Goal: Task Accomplishment & Management: Manage account settings

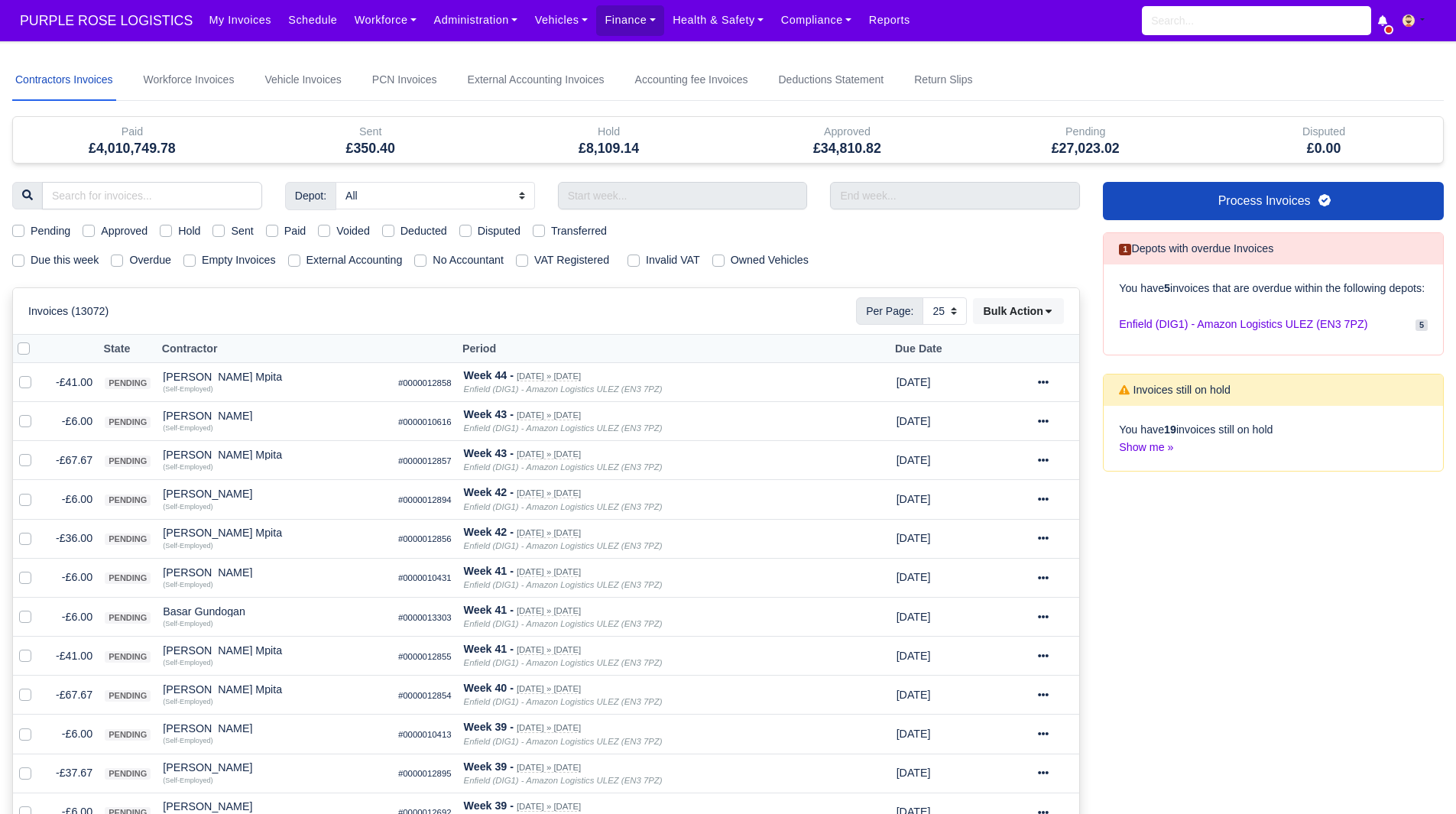
select select "25"
click at [362, 12] on link "Workforce" at bounding box center [385, 20] width 80 height 30
click at [374, 40] on link "Manpower" at bounding box center [415, 54] width 124 height 32
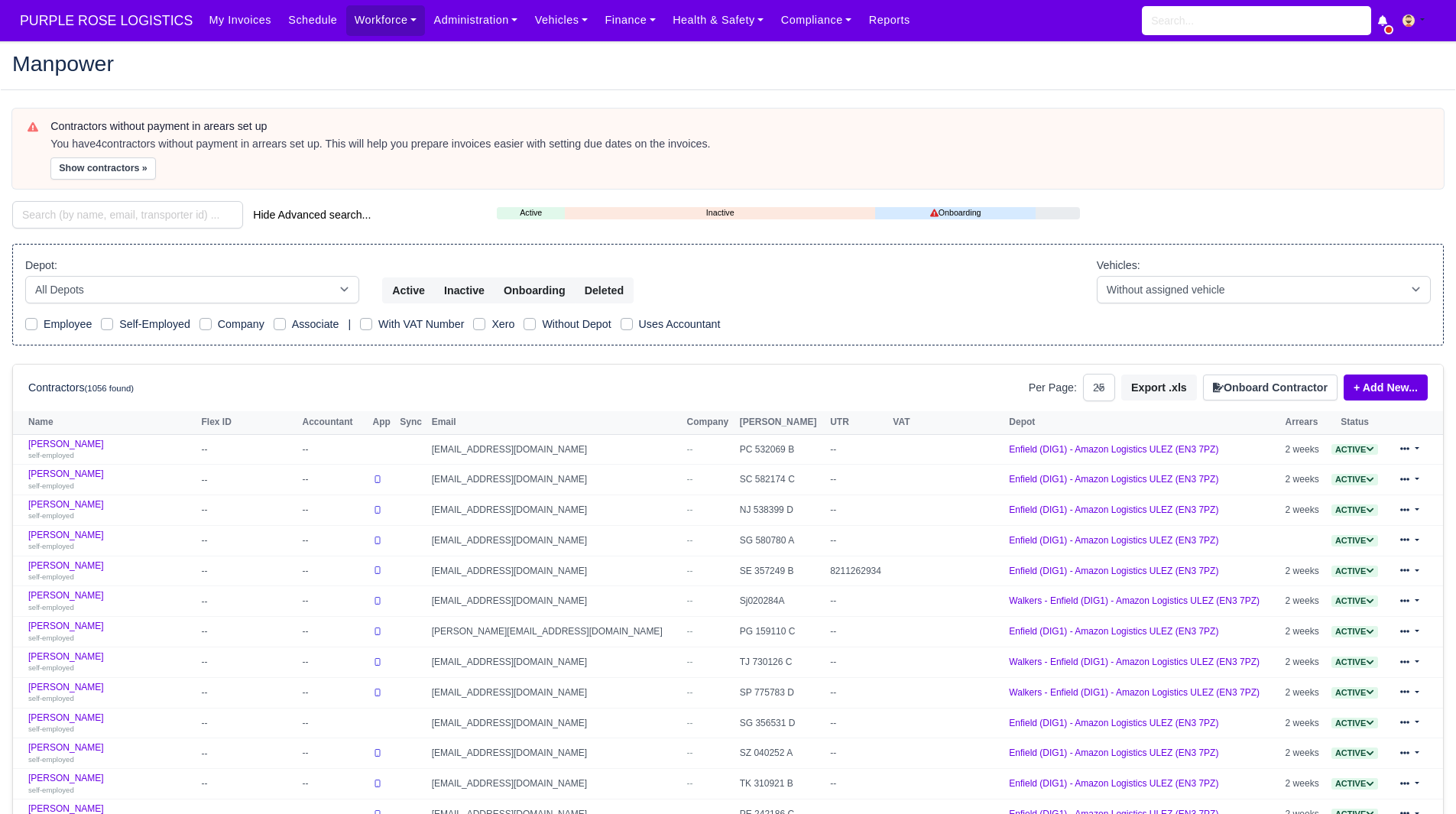
select select "25"
click at [119, 202] on input "search" at bounding box center [128, 214] width 231 height 28
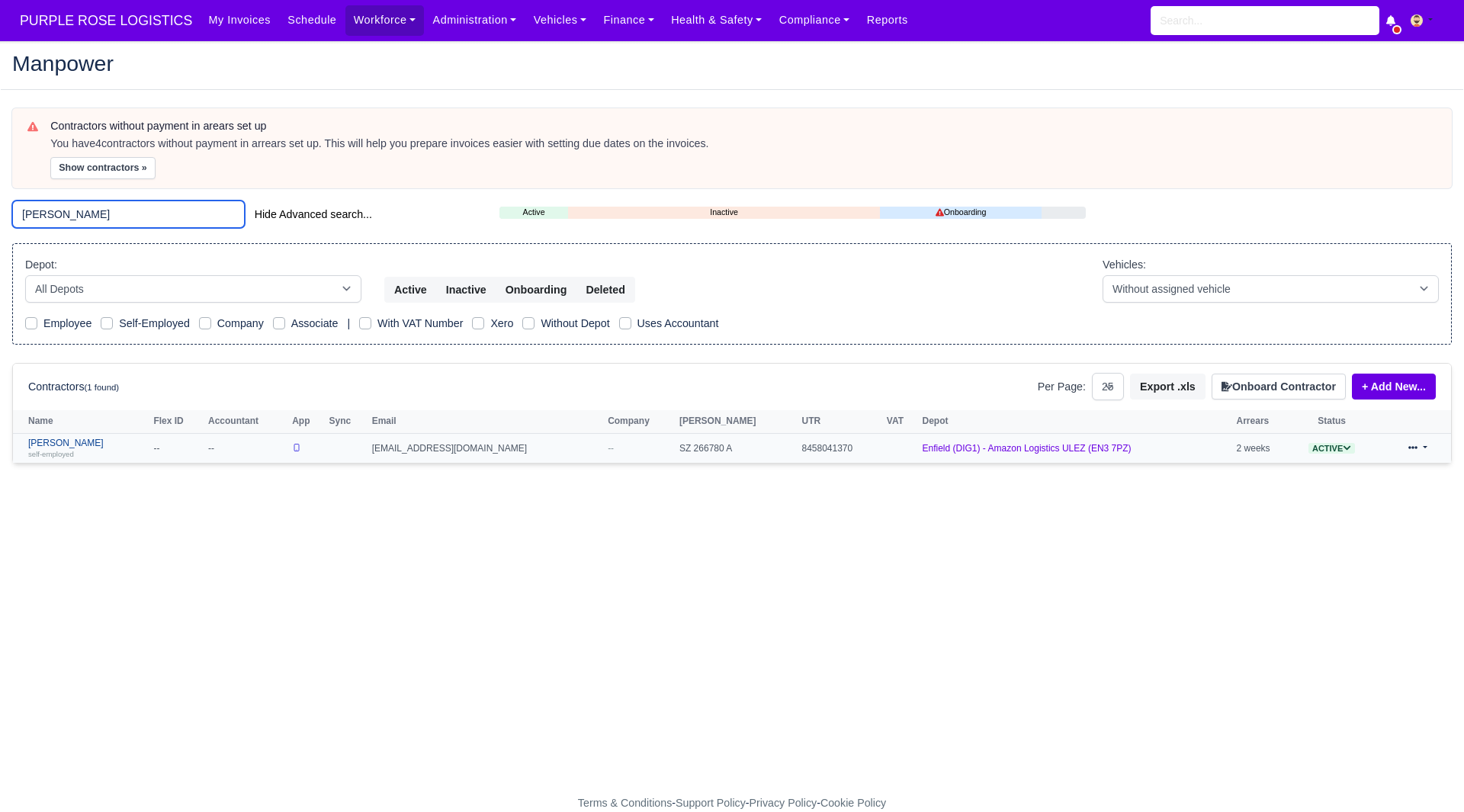
type input "RAU"
click at [48, 448] on div "self-employed" at bounding box center [87, 453] width 117 height 11
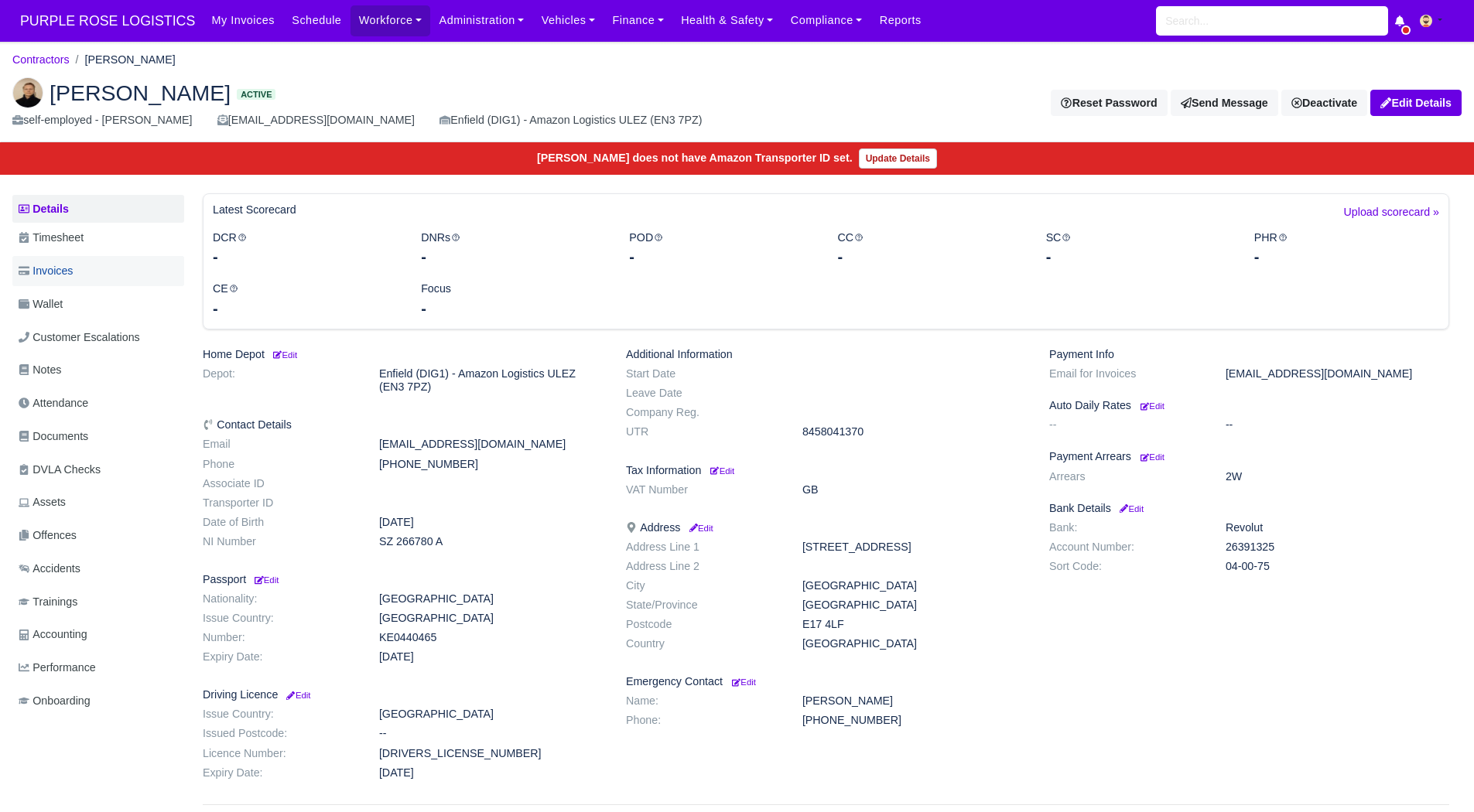
click at [105, 263] on link "Invoices" at bounding box center [98, 271] width 172 height 31
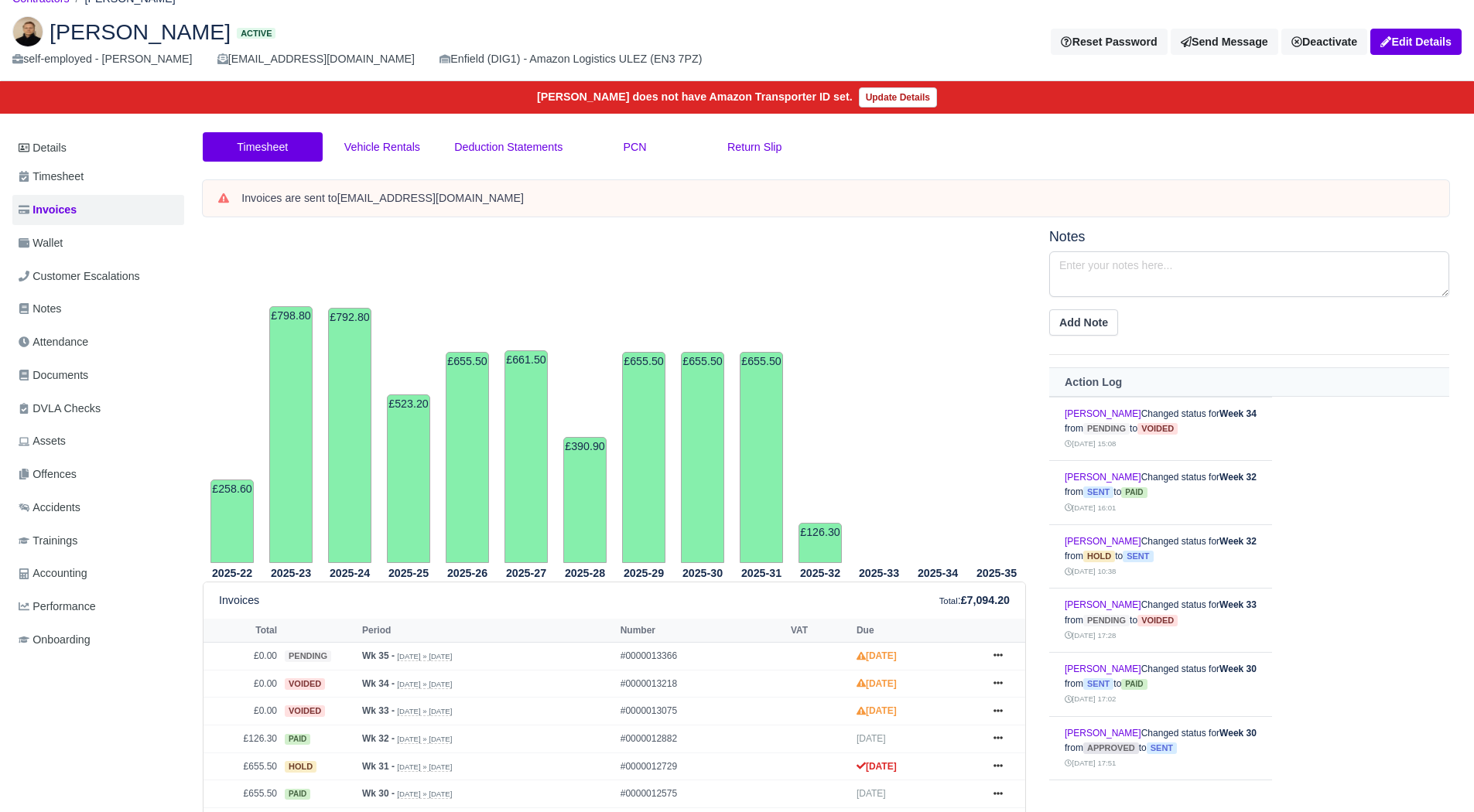
scroll to position [19, 0]
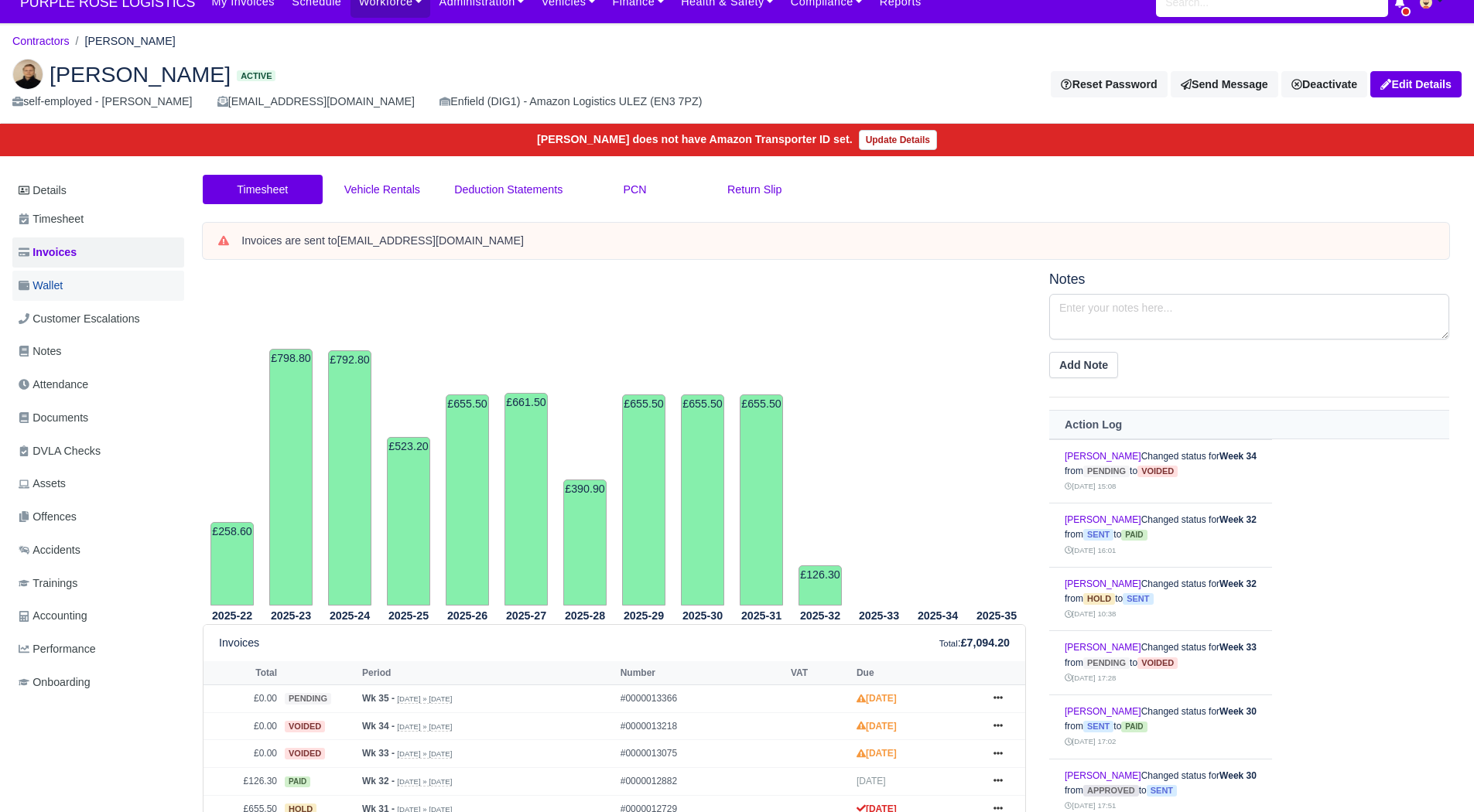
click at [98, 280] on link "Wallet" at bounding box center [98, 286] width 172 height 31
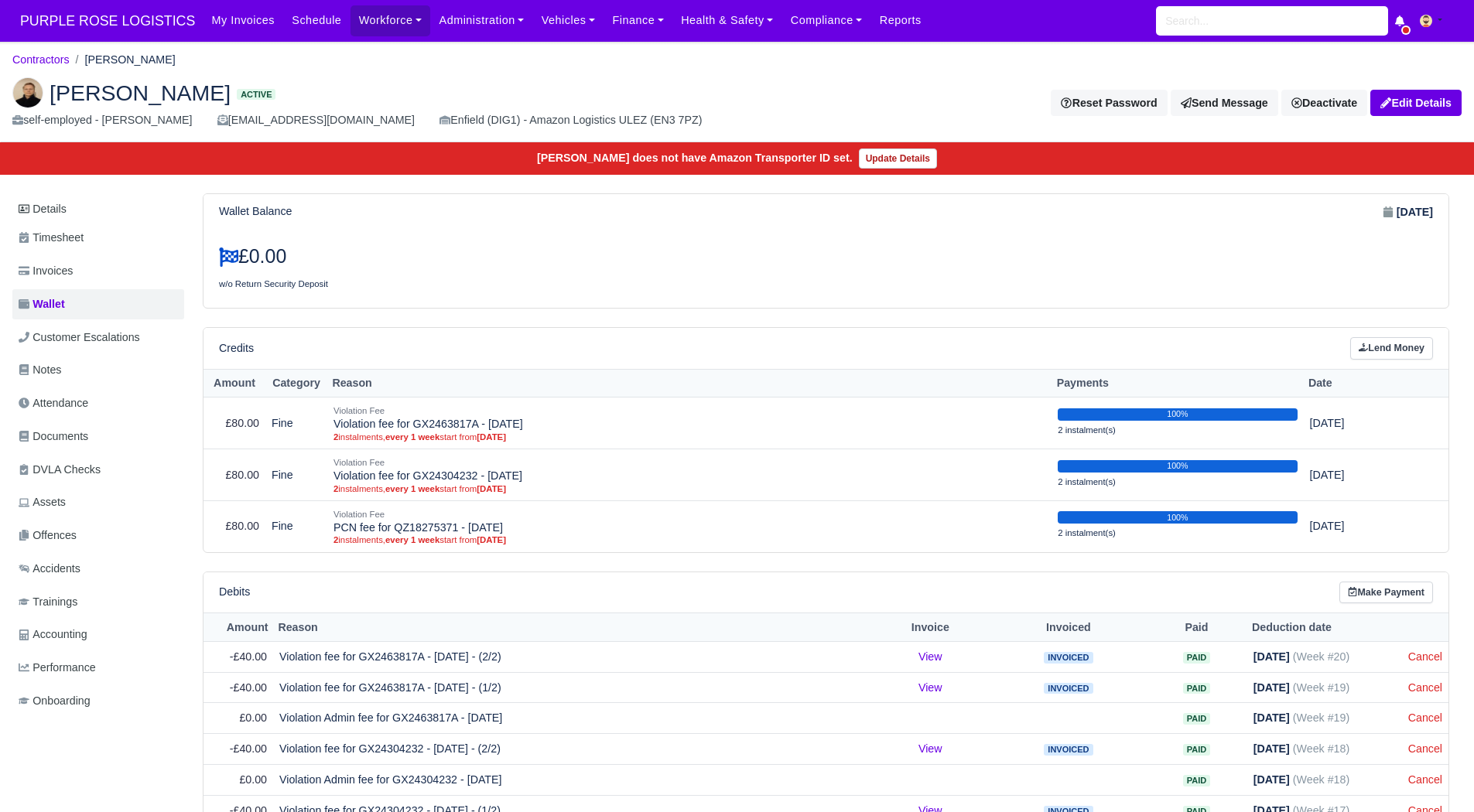
scroll to position [125, 0]
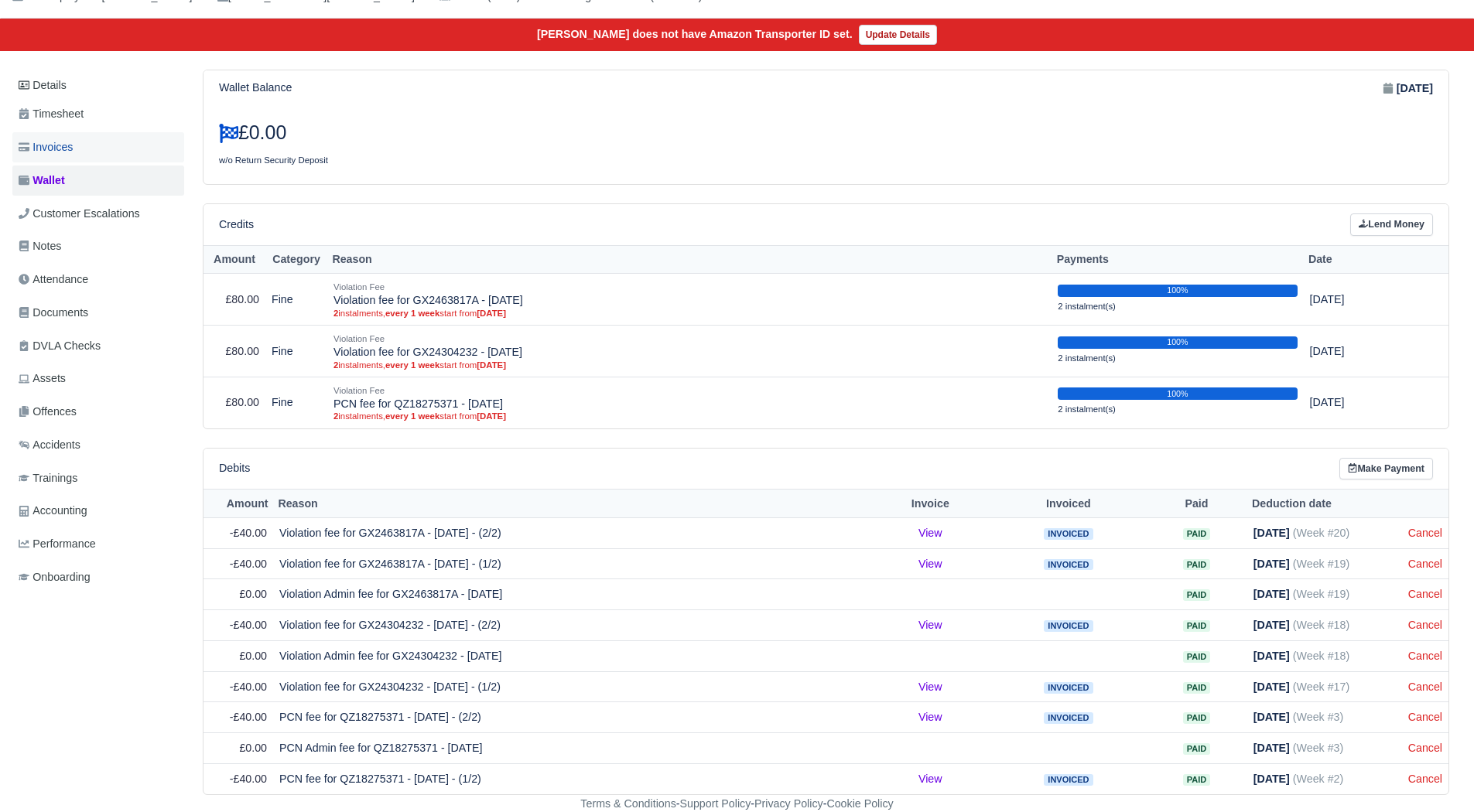
click at [95, 154] on link "Invoices" at bounding box center [98, 147] width 172 height 31
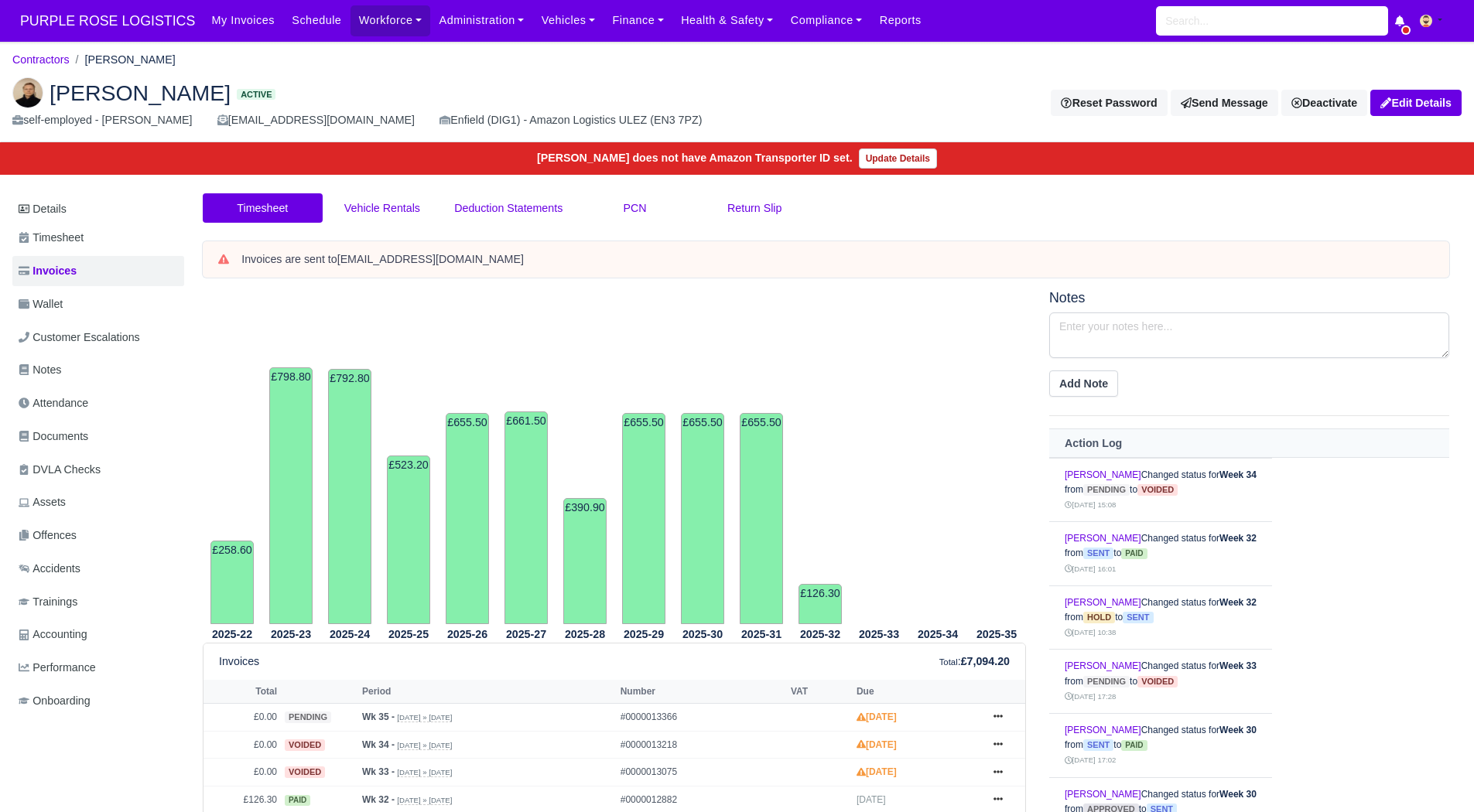
click at [1319, 86] on div "[PERSON_NAME] Active self-employed - [PERSON_NAME] [EMAIL_ADDRESS][DOMAIN_NAME]…" at bounding box center [737, 103] width 1472 height 77
click at [1319, 103] on link "Deactivate" at bounding box center [1324, 103] width 86 height 26
click at [1265, 180] on link "Off-board" at bounding box center [1298, 181] width 137 height 24
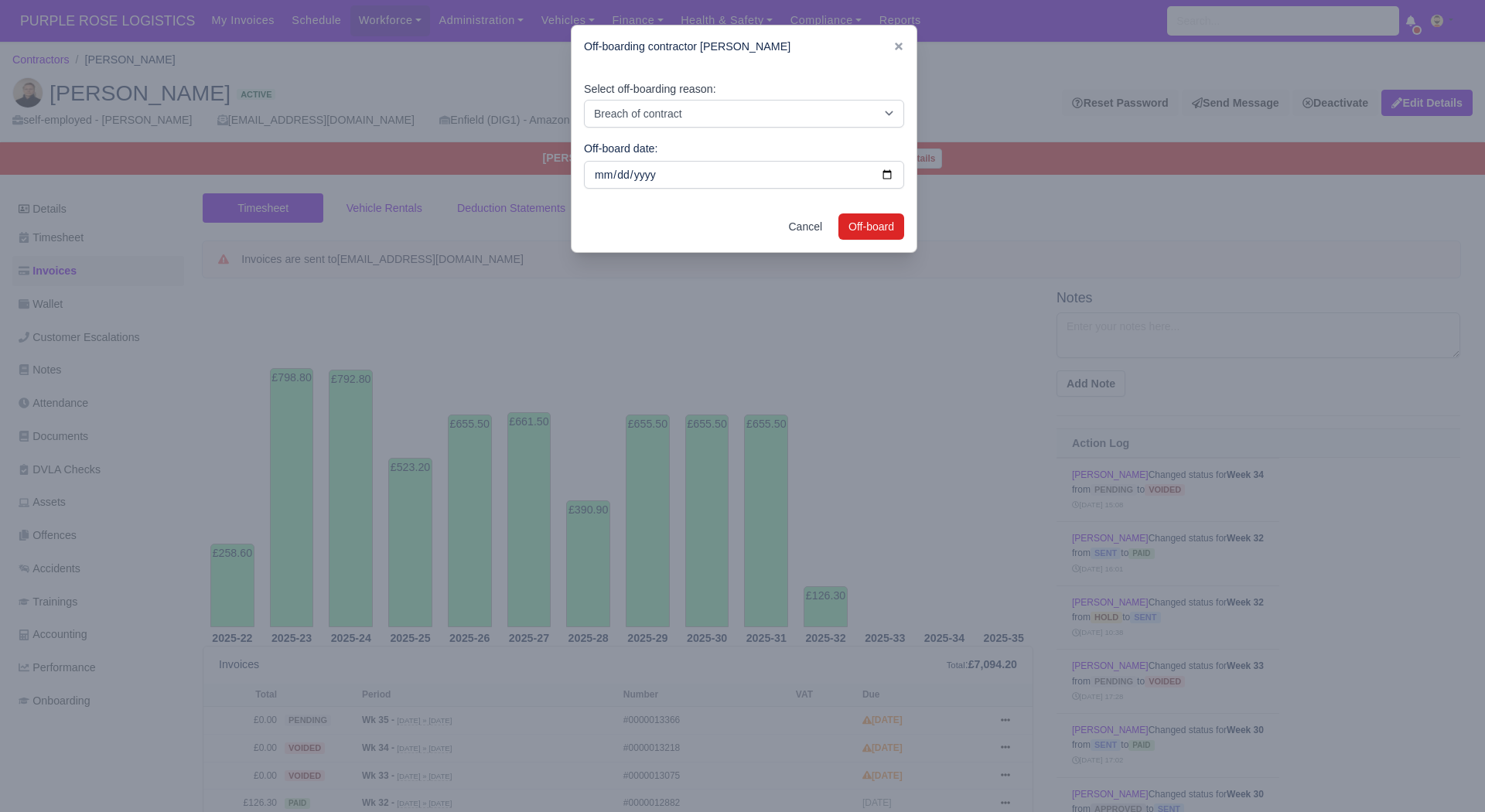
click at [713, 88] on div "Select off-boarding reason: Breach of contract Personal decision Too many parce…" at bounding box center [744, 104] width 320 height 47
click at [707, 103] on select "Breach of contract Personal decision Too many parcels Heavy routes Another comp…" at bounding box center [744, 114] width 320 height 28
select select "personal-decision"
click at [584, 100] on select "Breach of contract Personal decision Too many parcels Heavy routes Another comp…" at bounding box center [744, 114] width 320 height 28
click at [890, 233] on button "Off-board" at bounding box center [871, 226] width 66 height 26
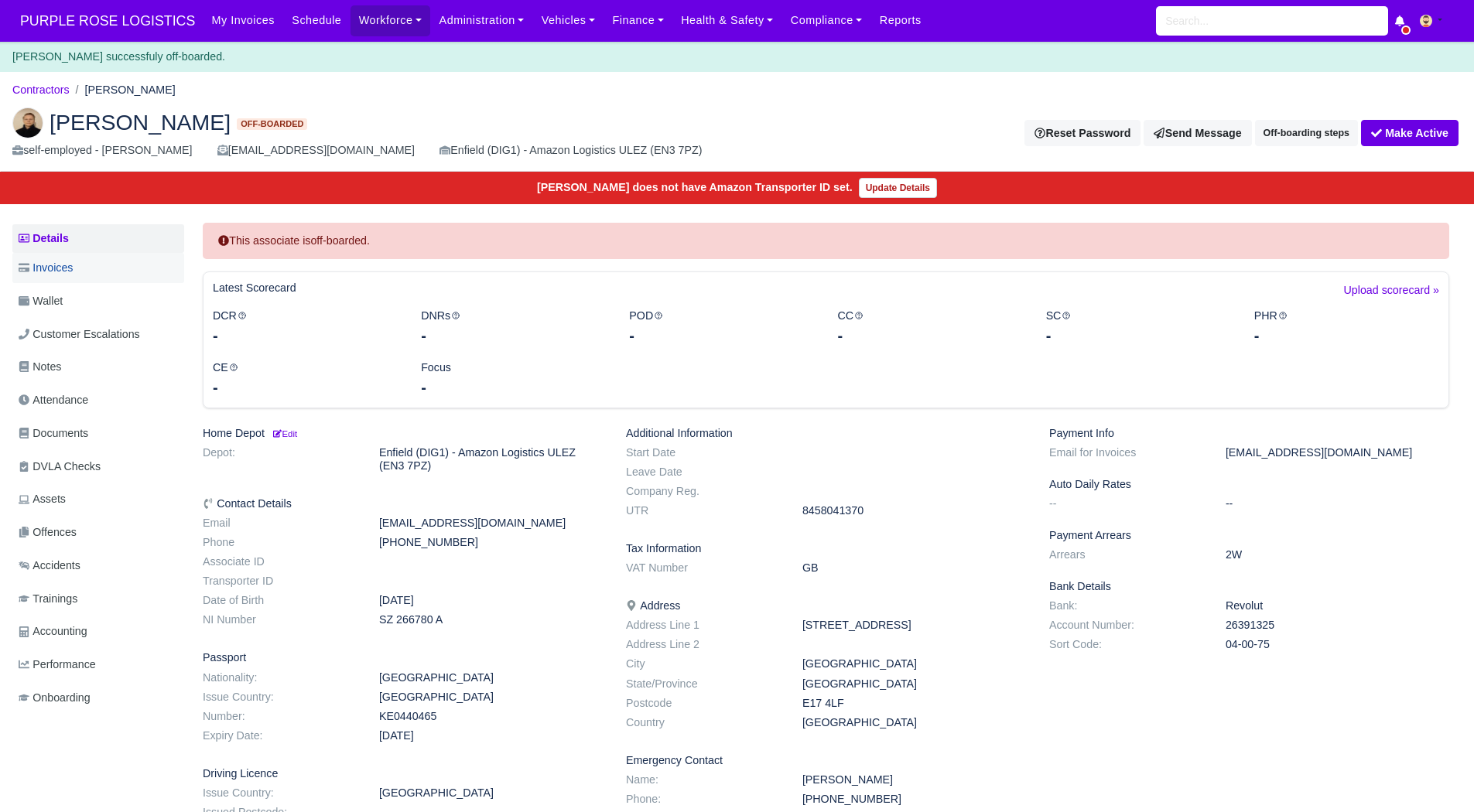
click at [102, 281] on link "Invoices" at bounding box center [98, 268] width 172 height 31
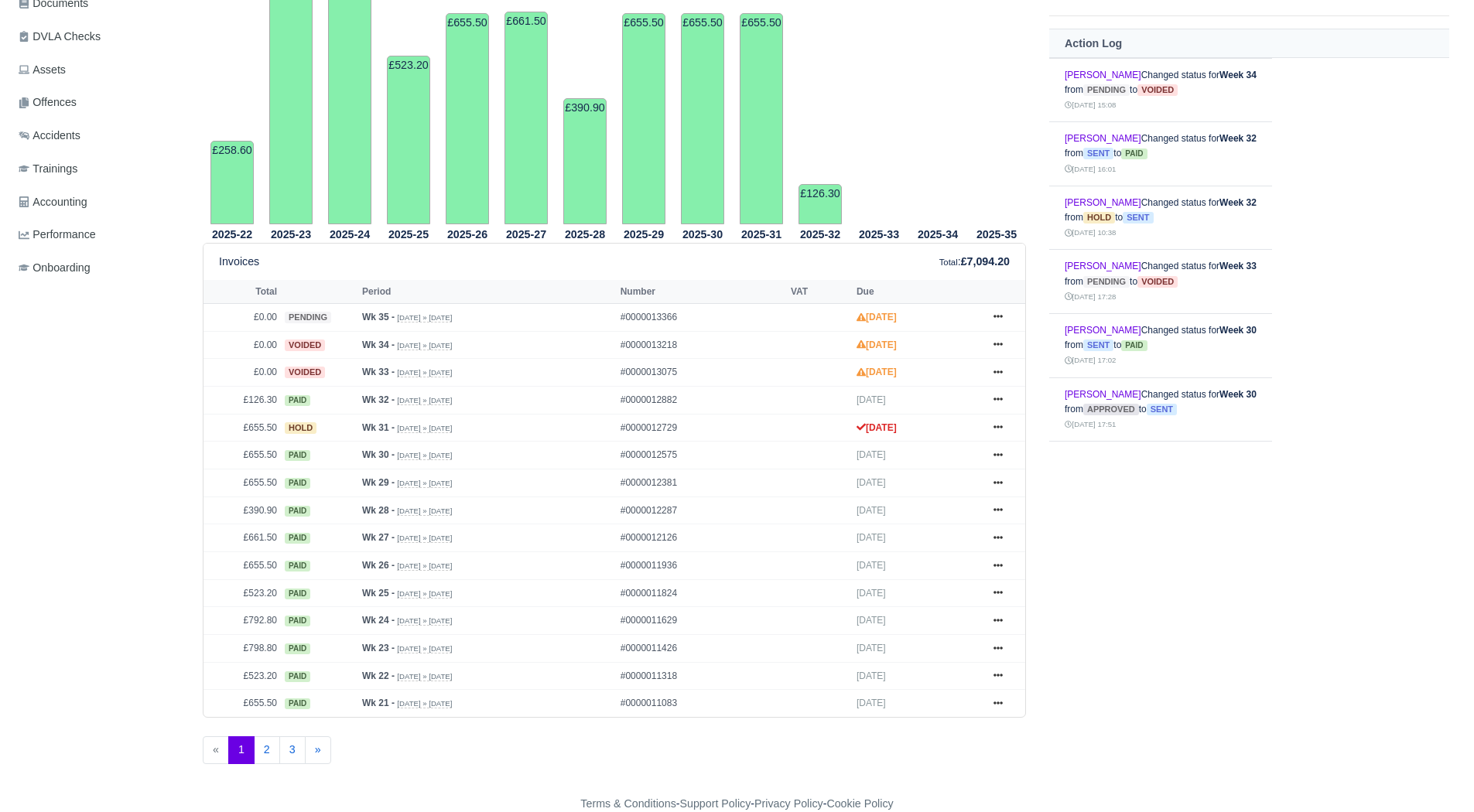
scroll to position [401, 0]
click at [993, 424] on icon at bounding box center [997, 425] width 9 height 9
click at [935, 464] on link "Show Invoice" at bounding box center [940, 455] width 137 height 32
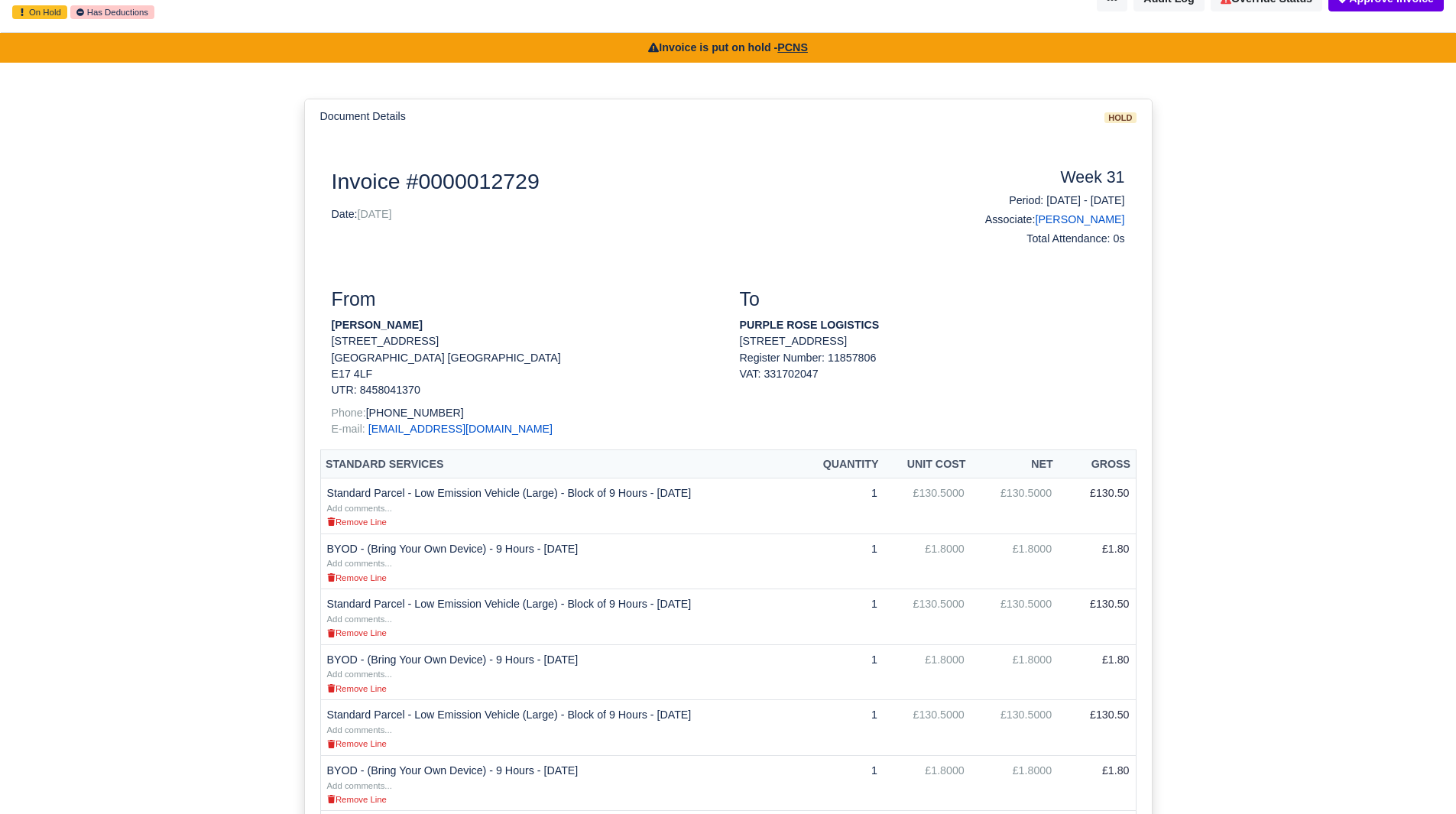
scroll to position [100, 0]
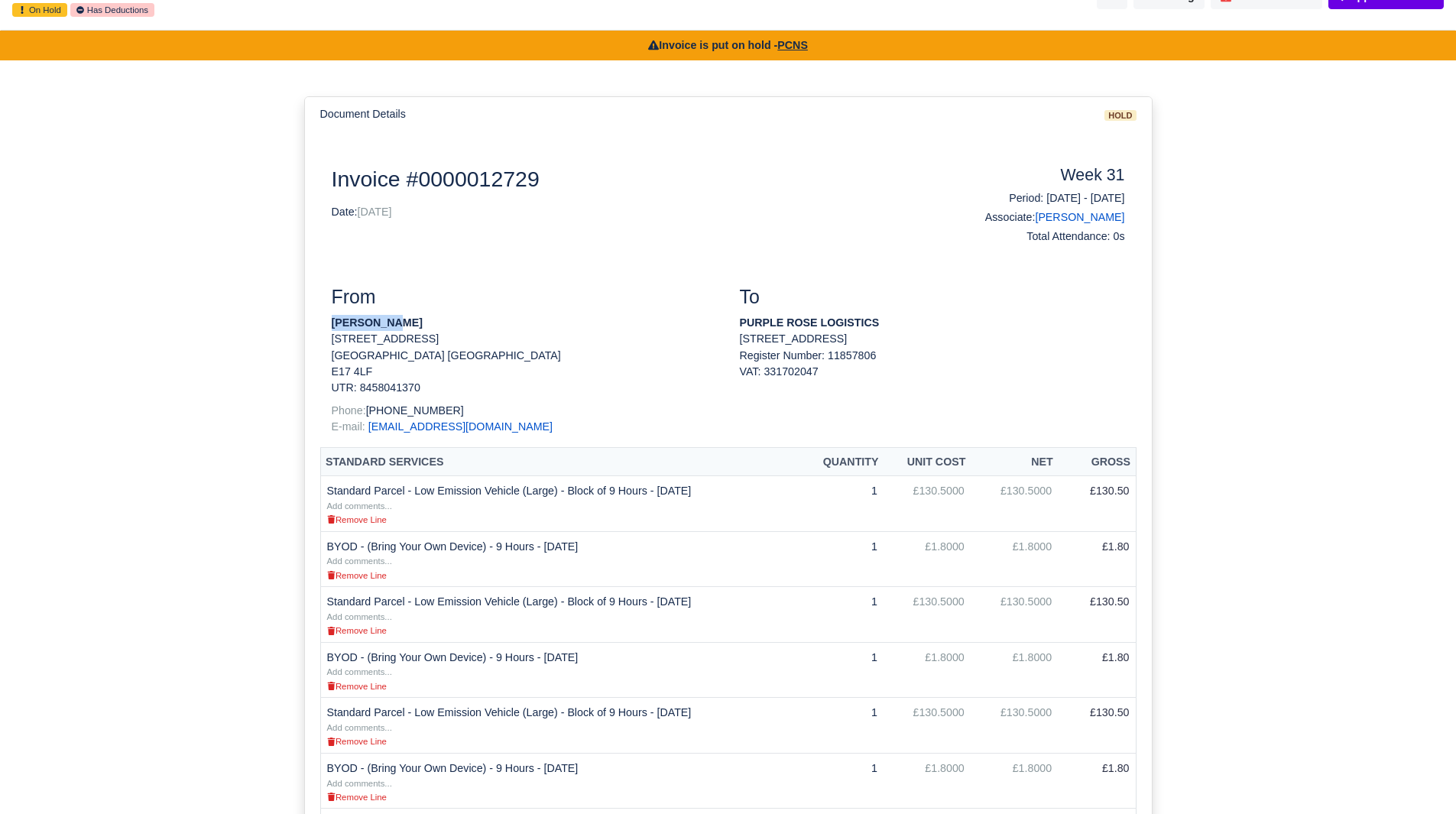
drag, startPoint x: 333, startPoint y: 324, endPoint x: 395, endPoint y: 326, distance: 62.0
click at [395, 326] on p "Raul Rinne" at bounding box center [524, 322] width 385 height 16
copy strong "Raul Rinne"
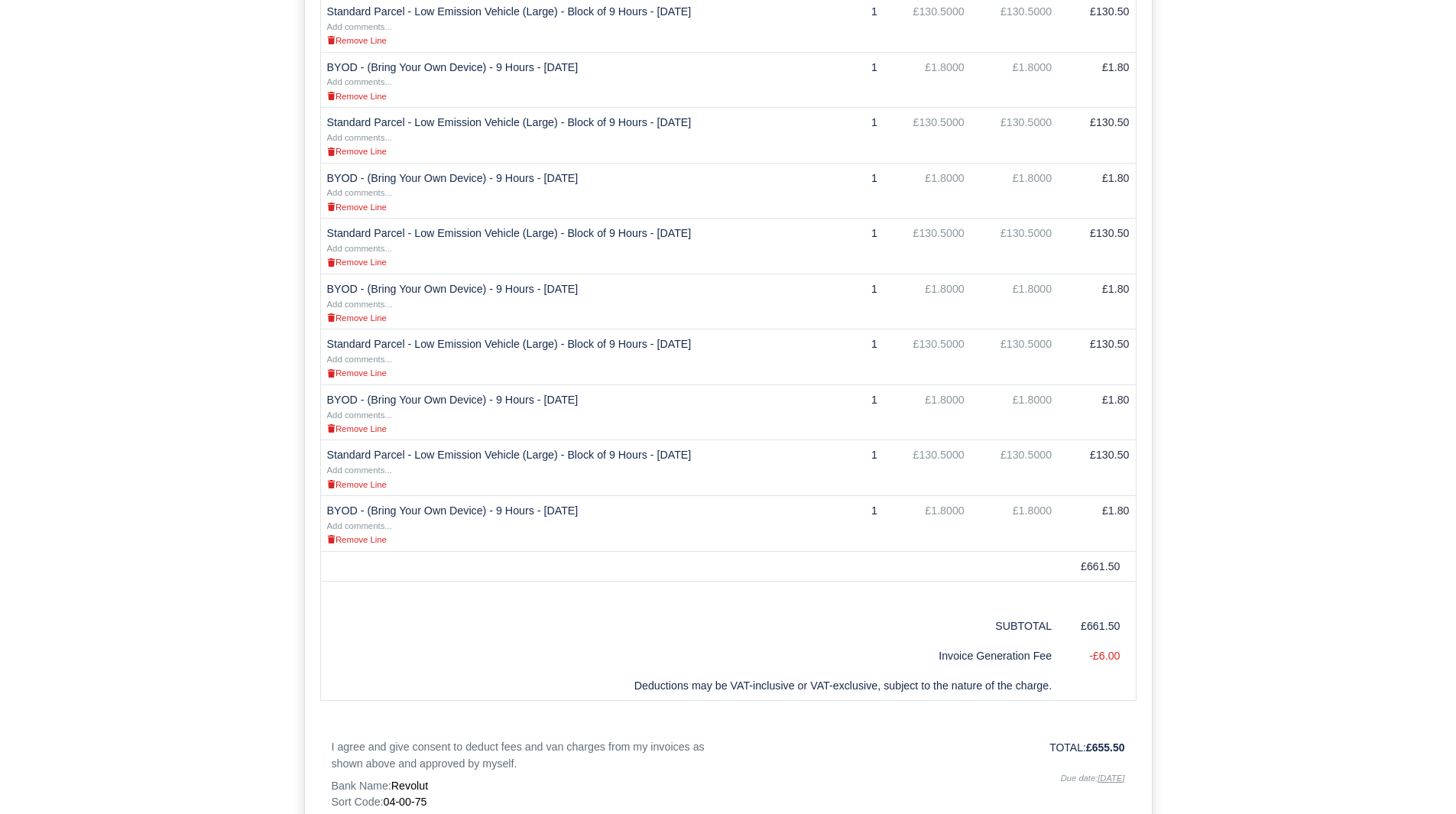
scroll to position [756, 0]
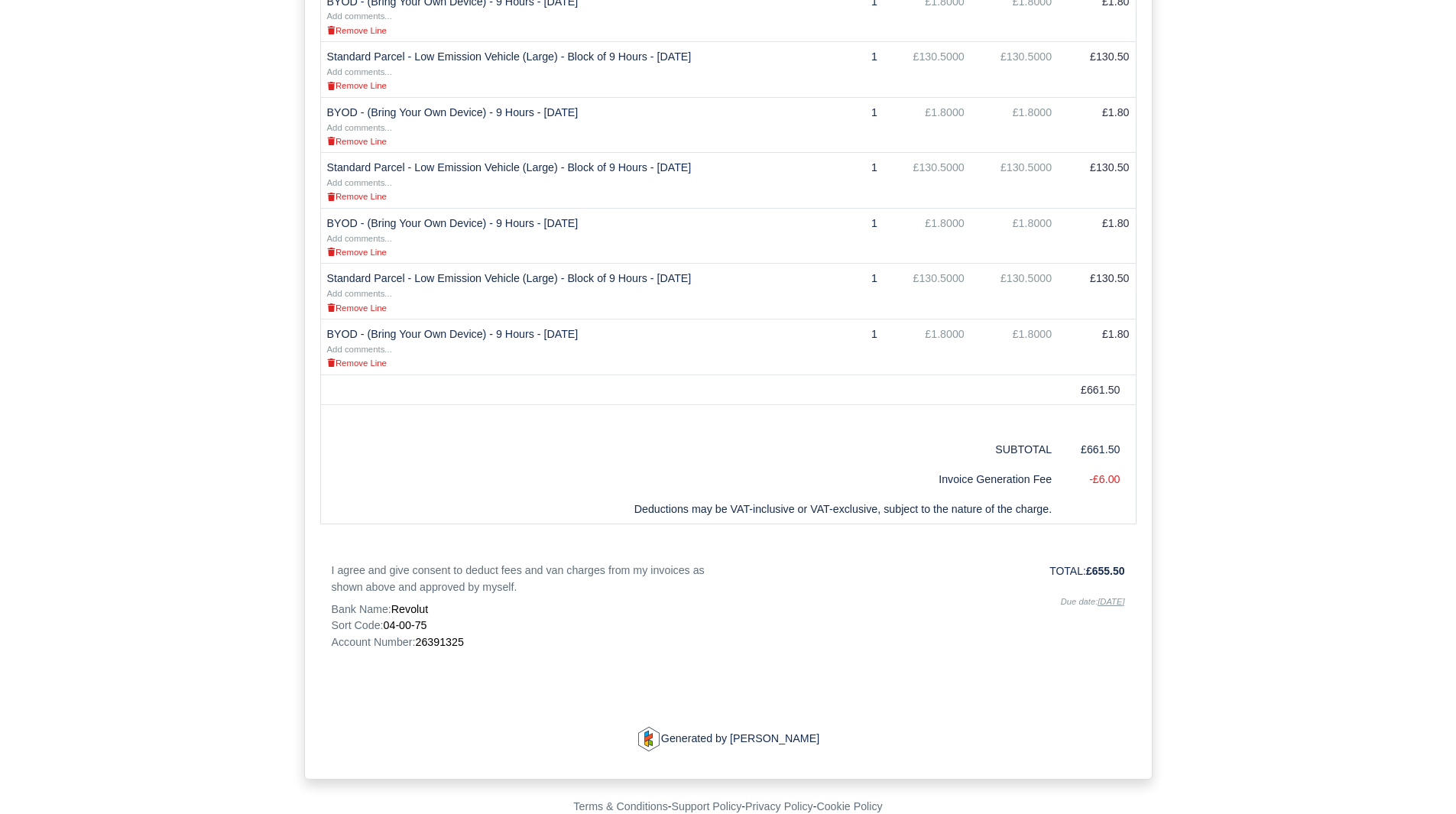
click at [442, 638] on span "26391325" at bounding box center [438, 641] width 48 height 13
copy span "26391325"
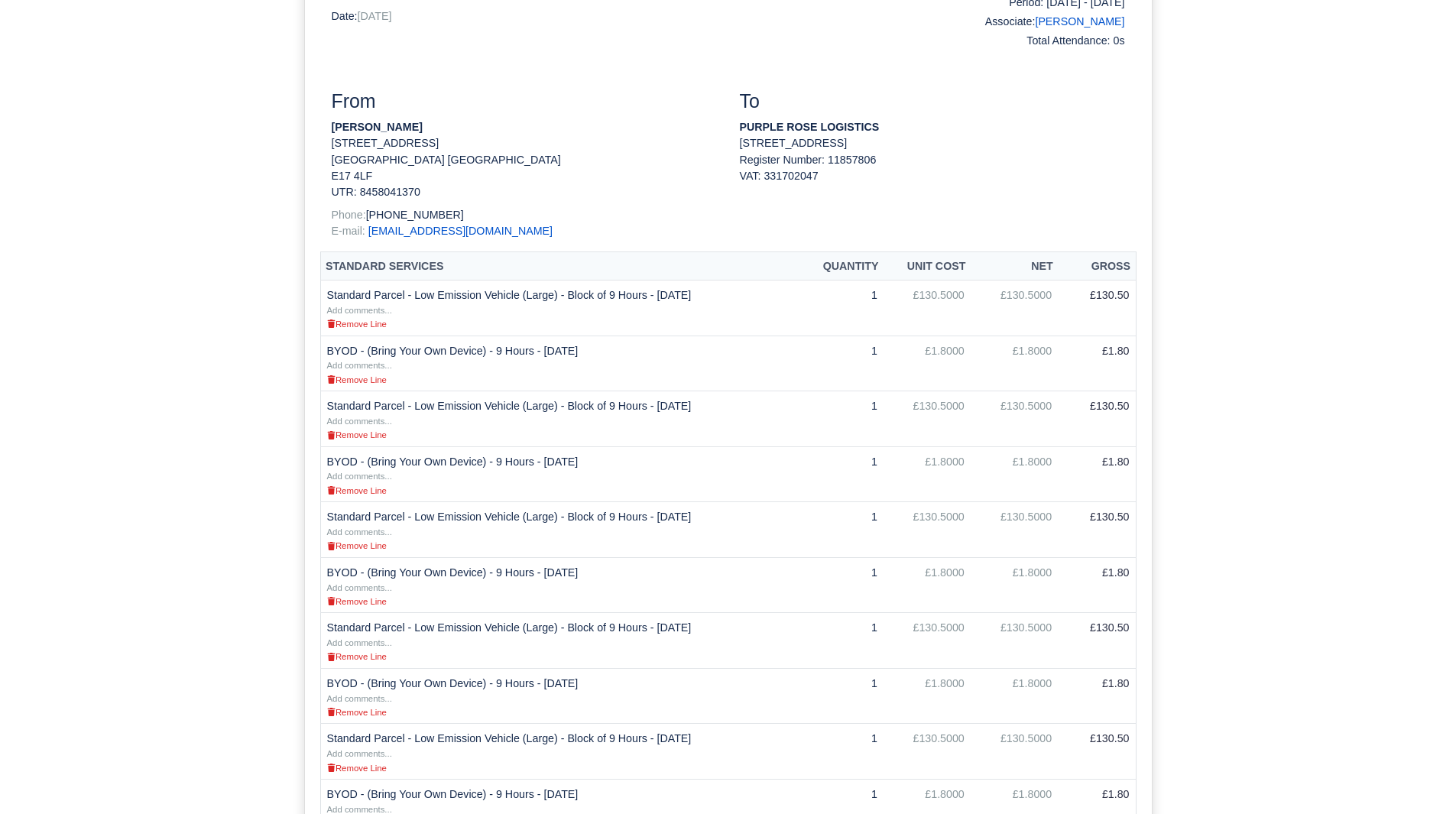
scroll to position [0, 0]
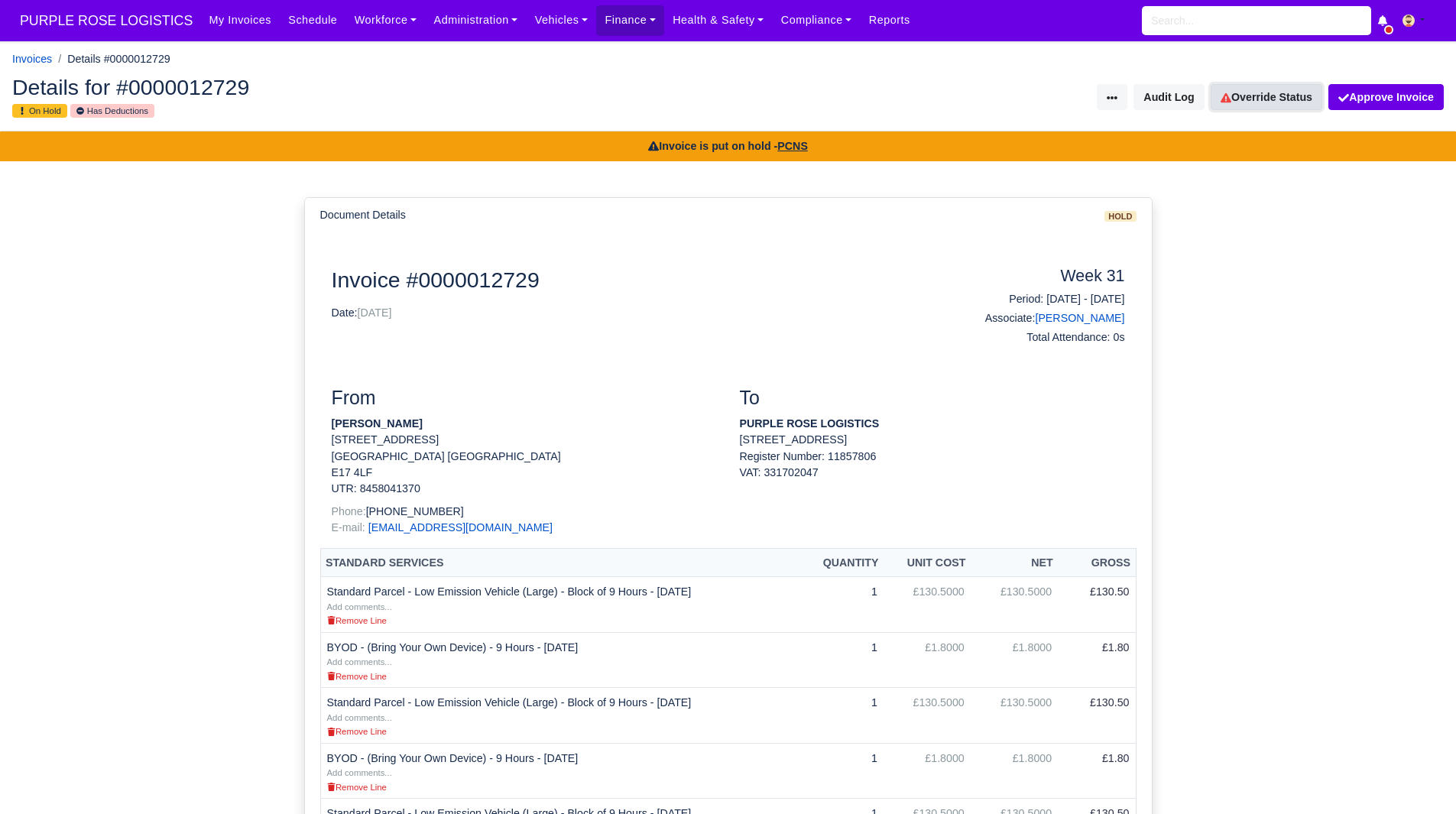
click at [1256, 100] on link "Override Status" at bounding box center [1266, 96] width 111 height 26
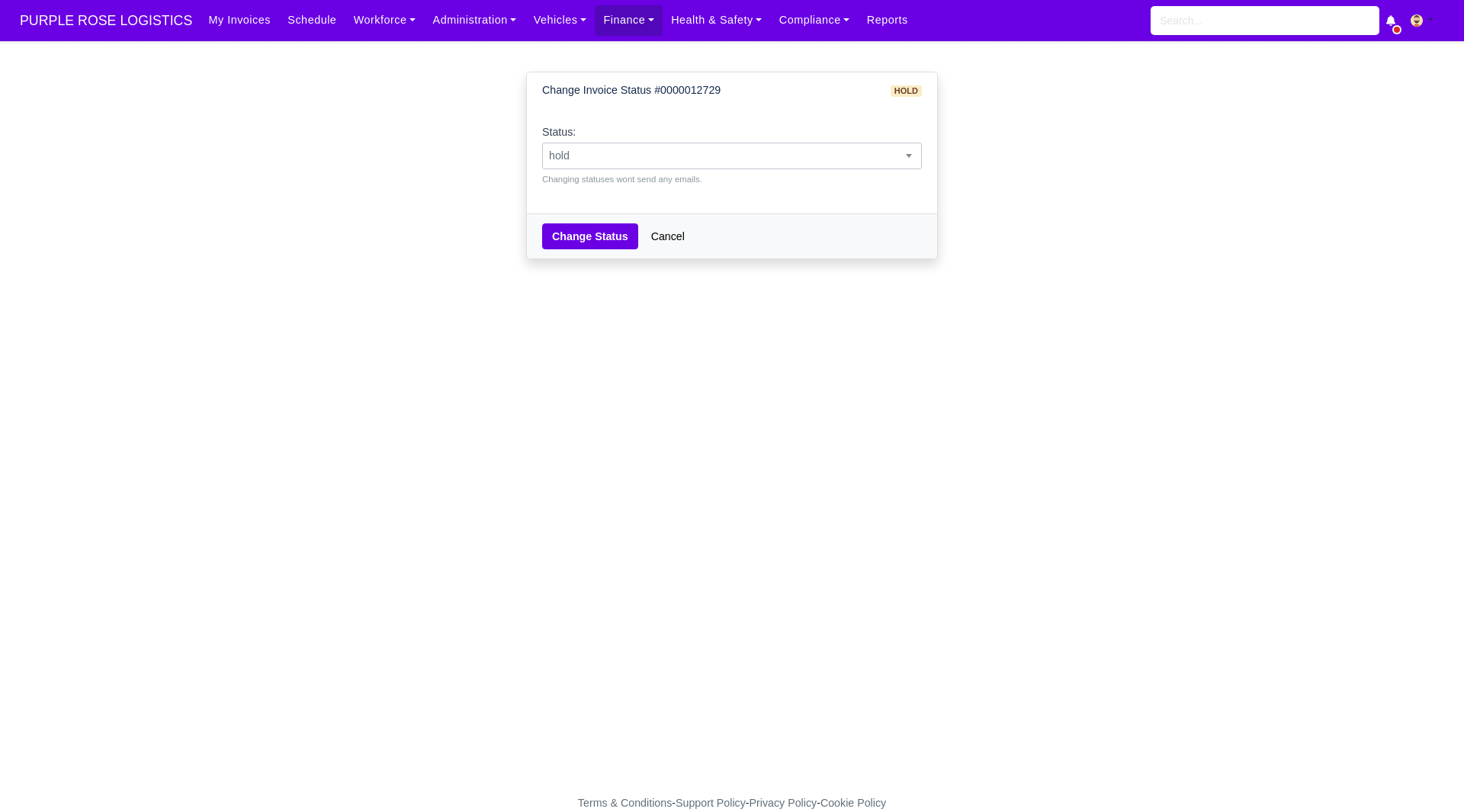
click at [811, 160] on span "hold" at bounding box center [732, 155] width 378 height 19
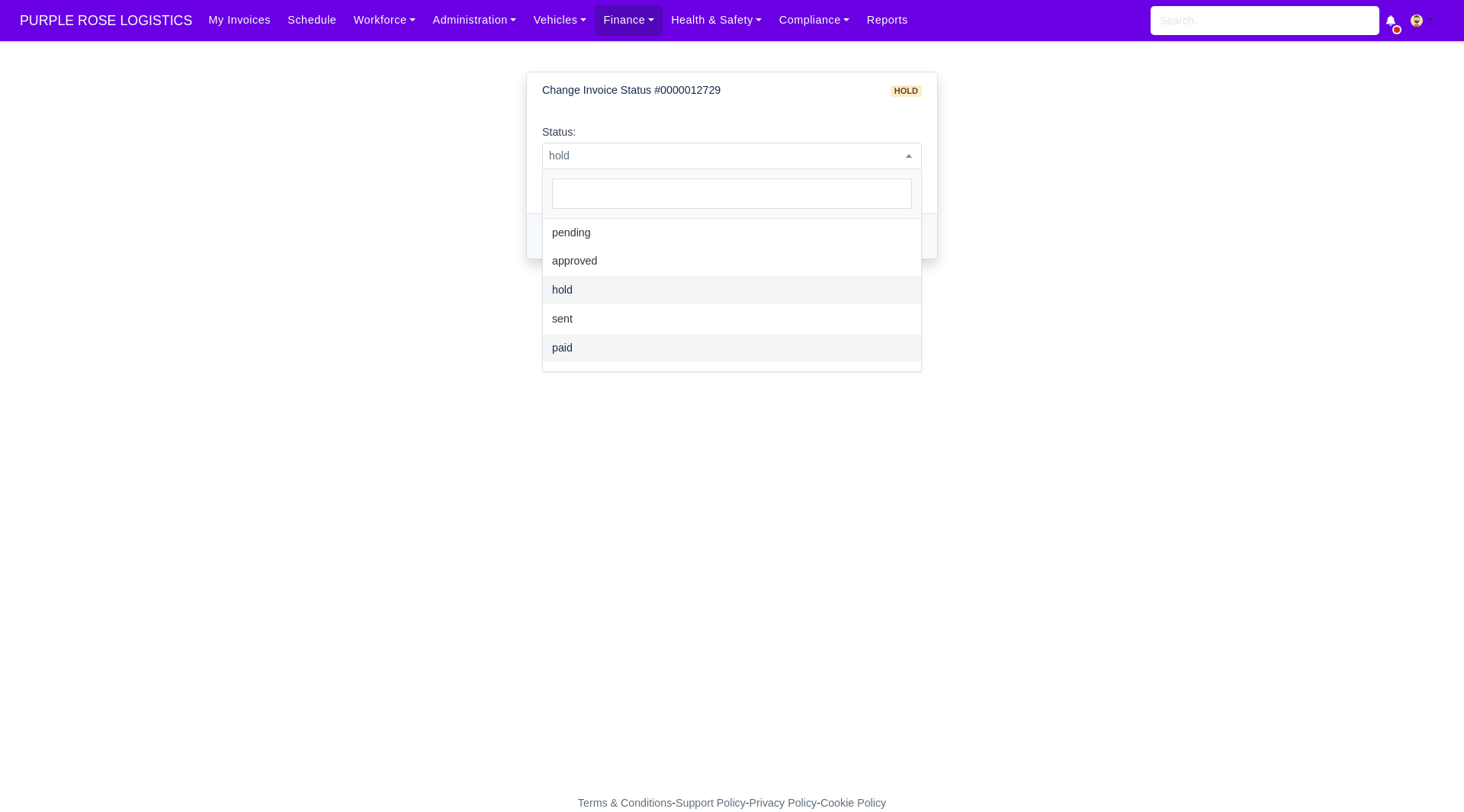
select select "paid"
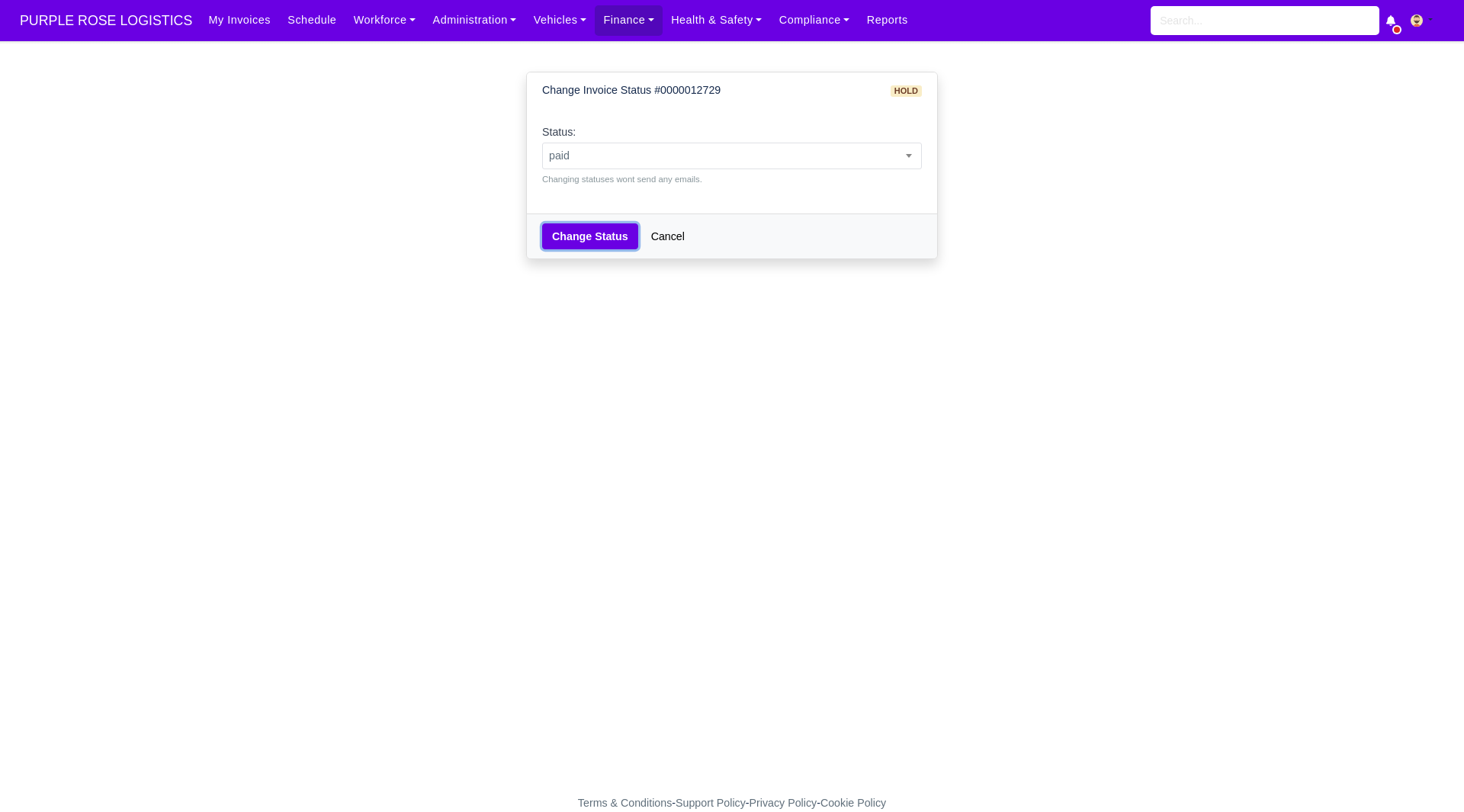
click at [605, 234] on button "Change Status" at bounding box center [590, 236] width 96 height 26
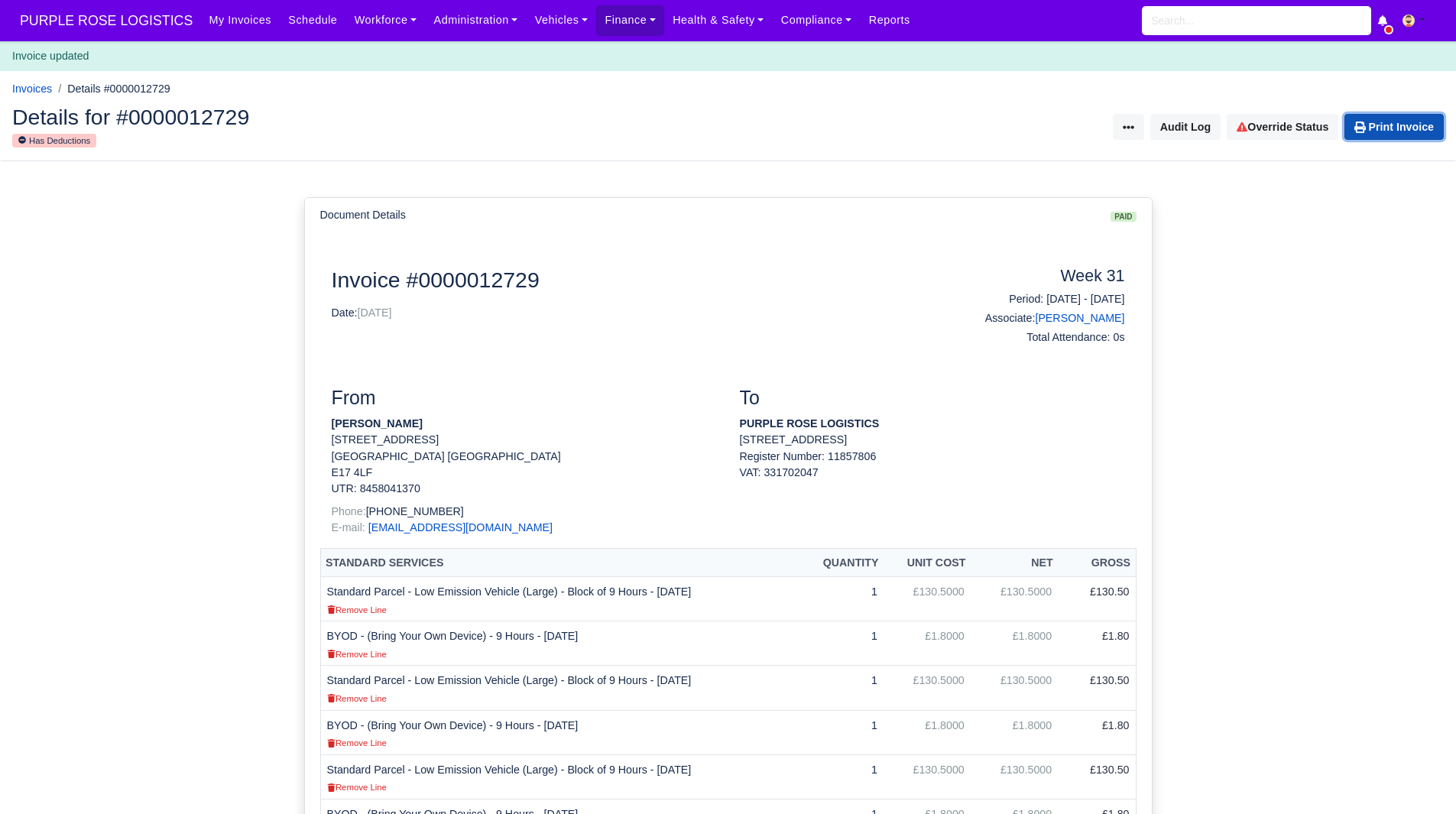
click at [1381, 134] on link "Print Invoice" at bounding box center [1394, 126] width 100 height 26
click at [362, 28] on link "Workforce" at bounding box center [385, 20] width 80 height 30
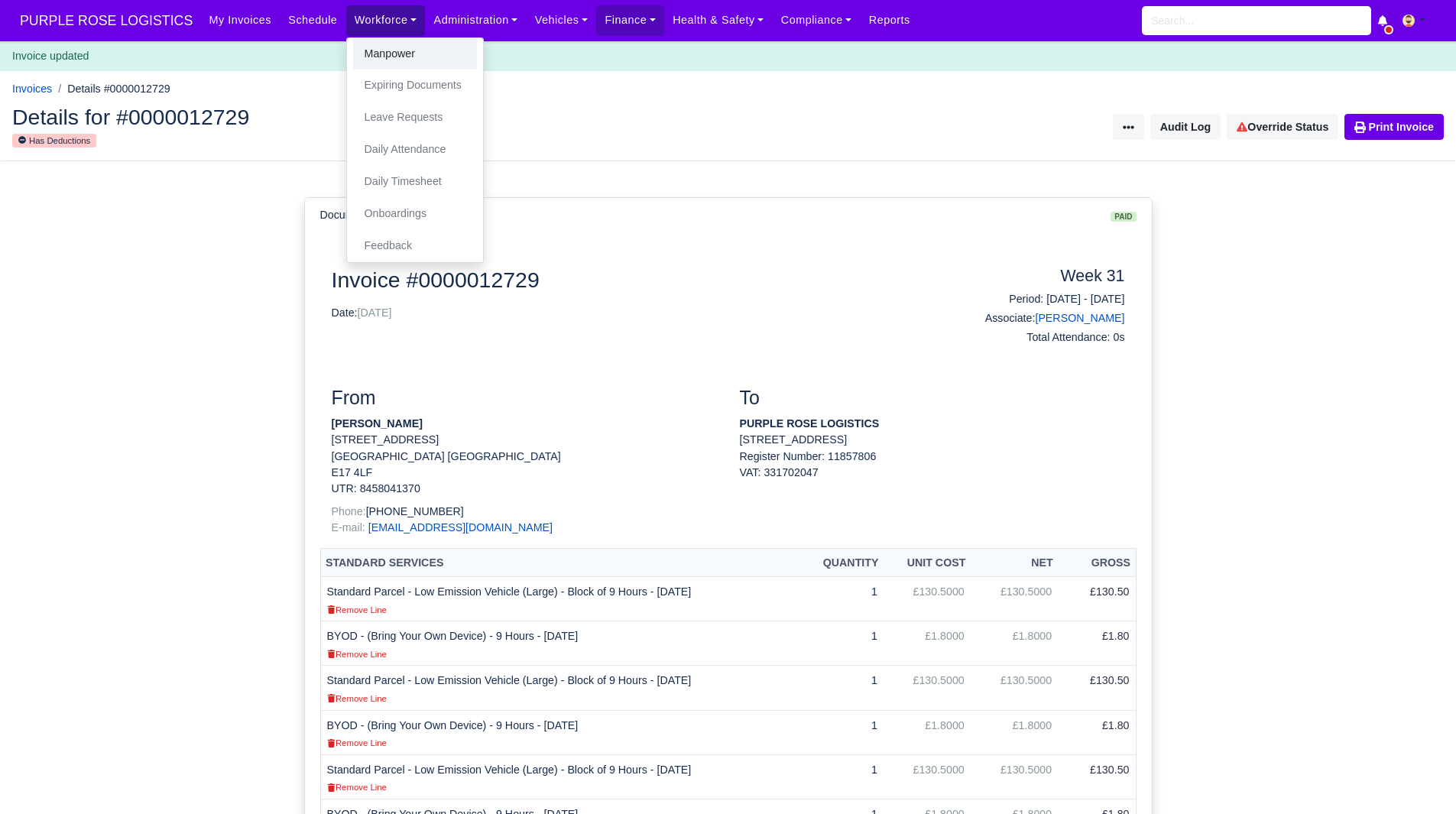
click at [365, 46] on link "Manpower" at bounding box center [415, 54] width 124 height 32
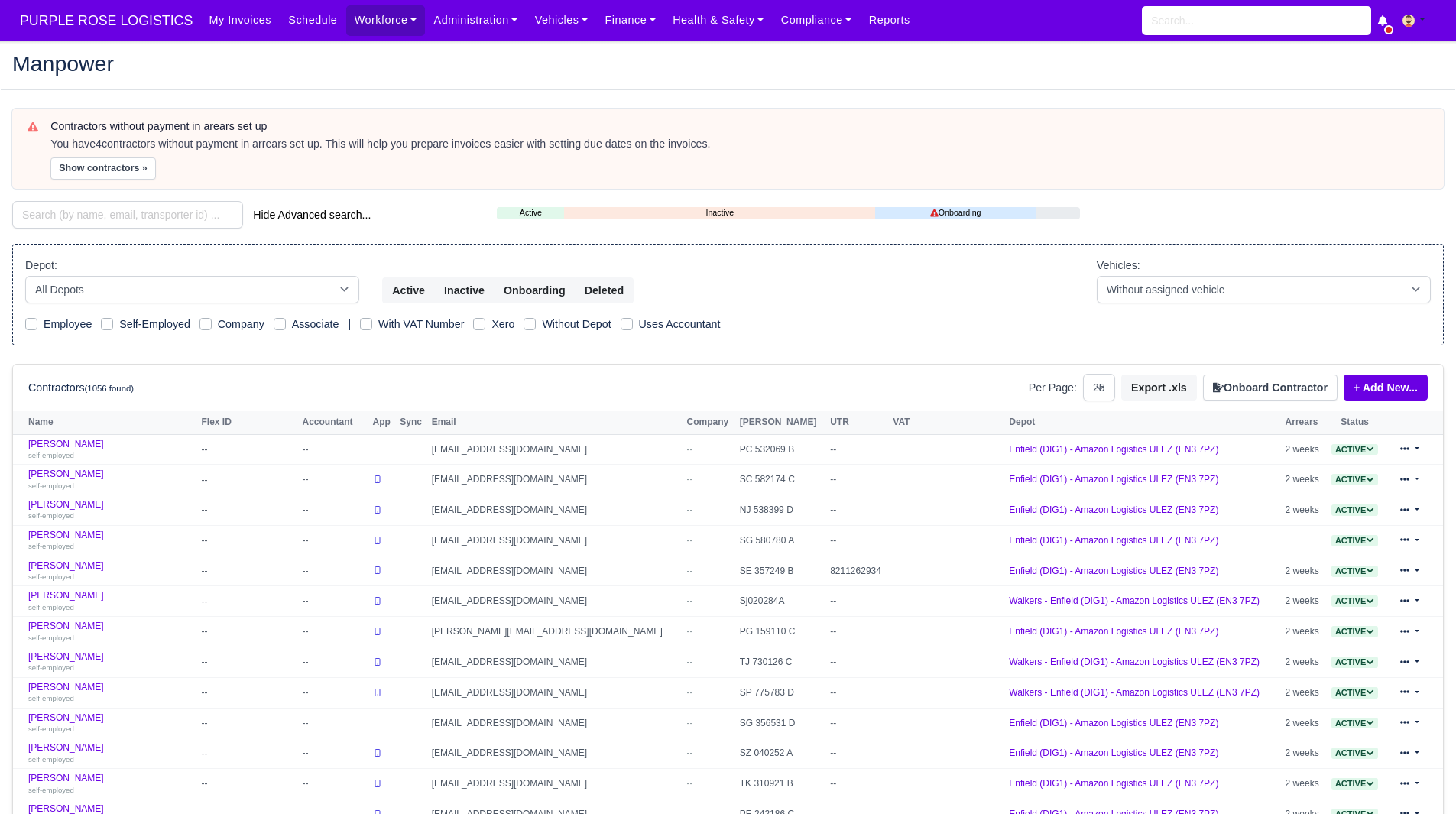
select select "25"
click at [113, 217] on input "search" at bounding box center [128, 214] width 231 height 28
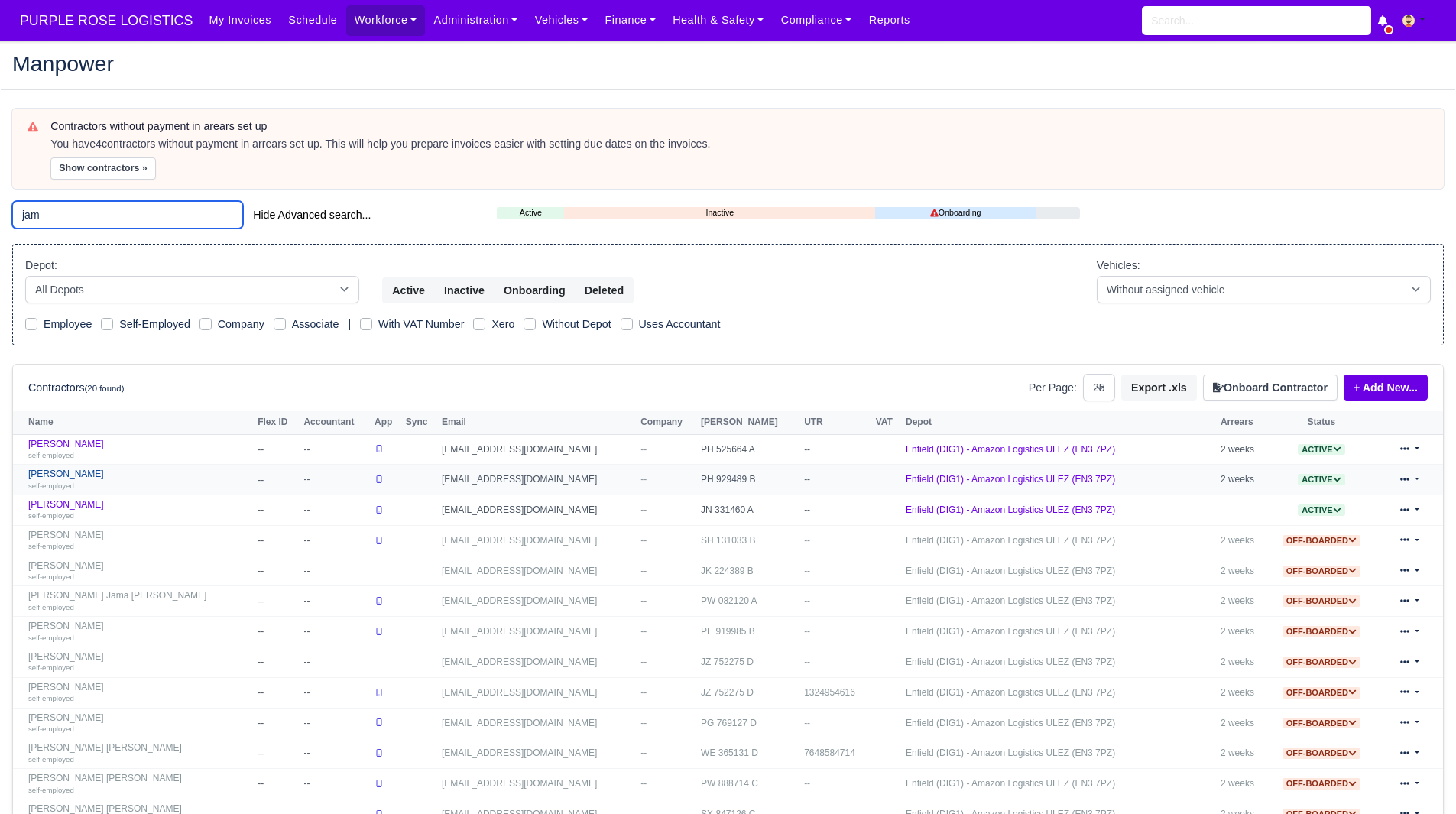
type input "jam"
click at [126, 471] on link "Muhammad Waleed Jamil self-employed" at bounding box center [139, 479] width 222 height 22
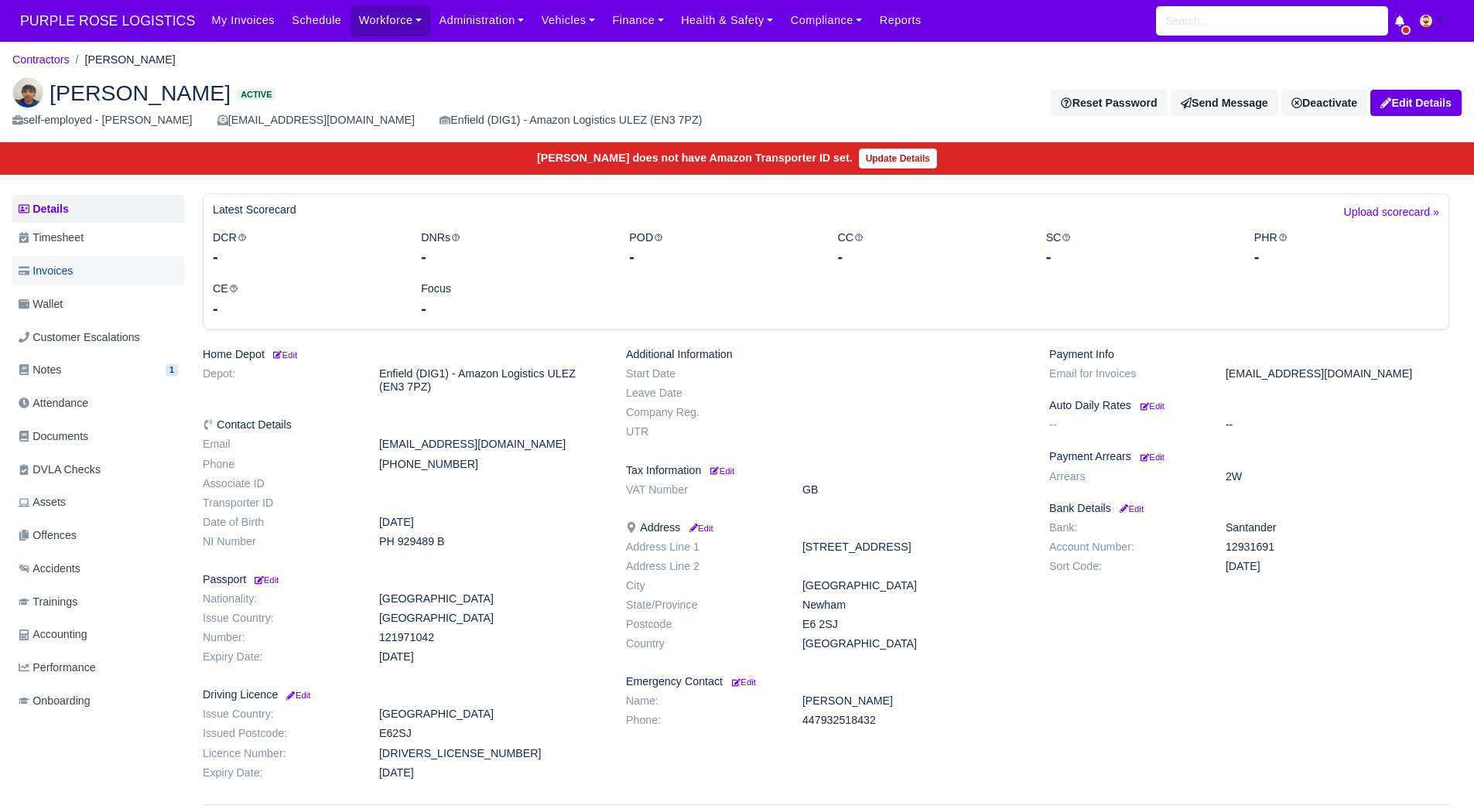
click at [96, 260] on link "Invoices" at bounding box center [98, 271] width 172 height 31
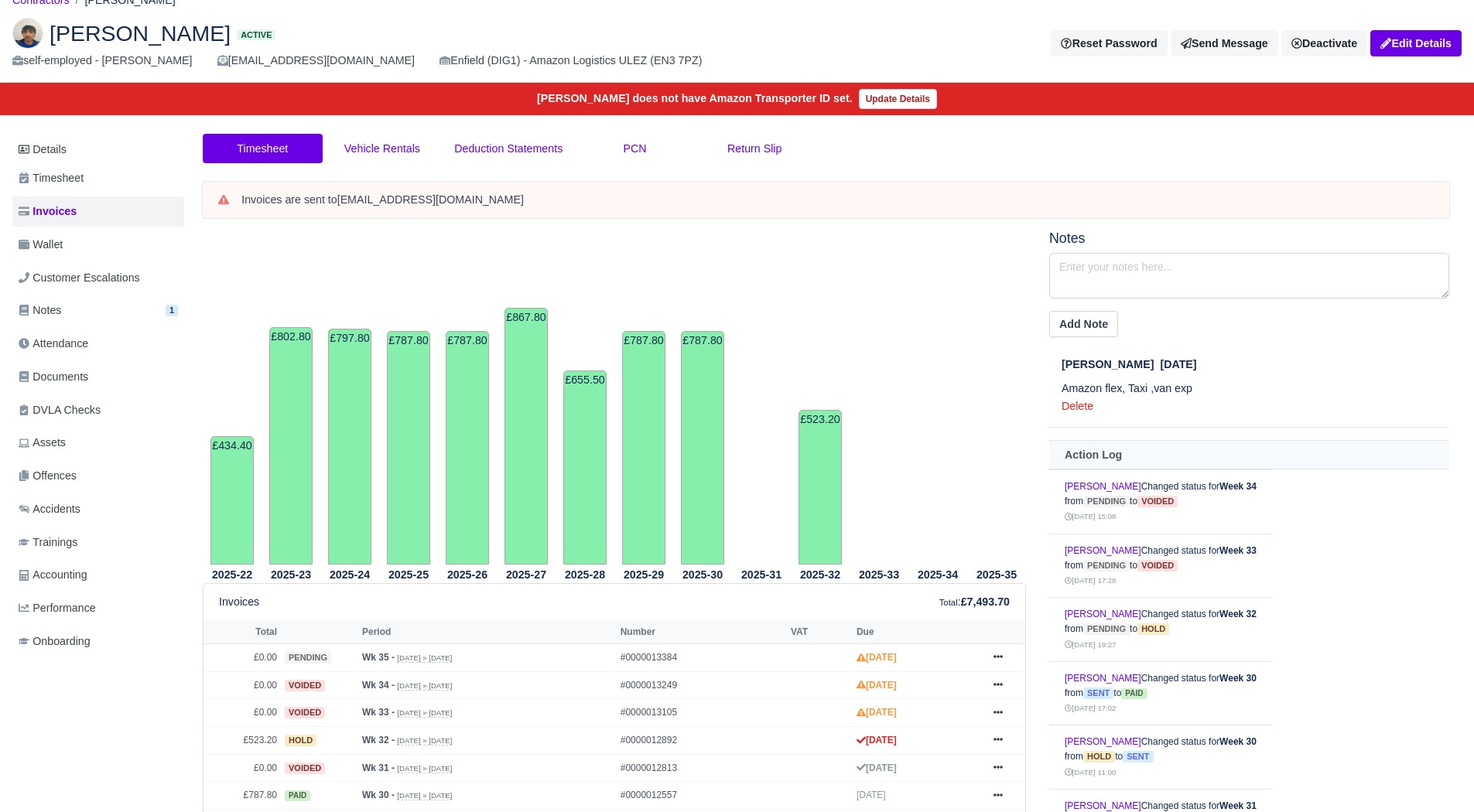
scroll to position [54, 0]
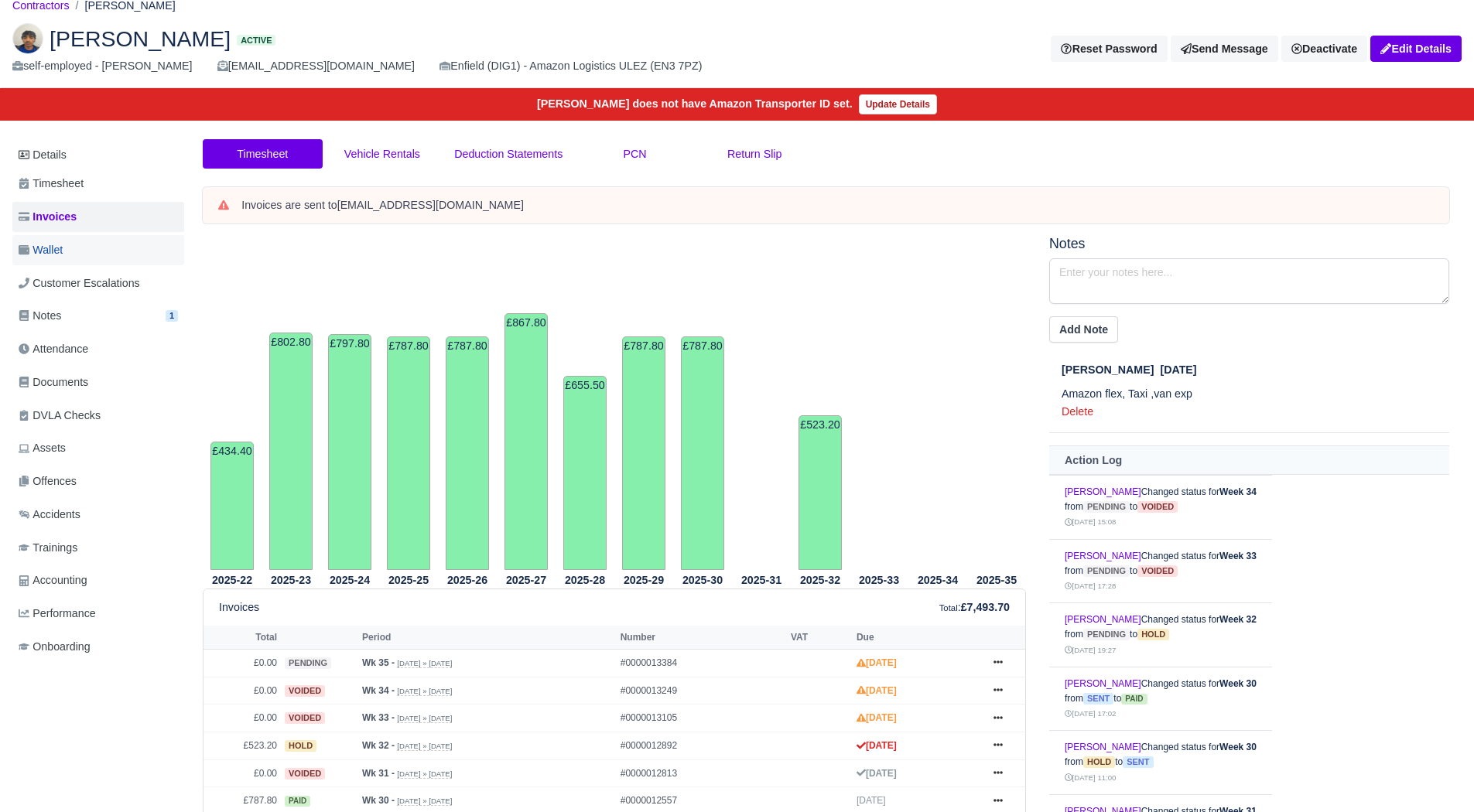
click at [74, 250] on link "Wallet" at bounding box center [98, 250] width 172 height 31
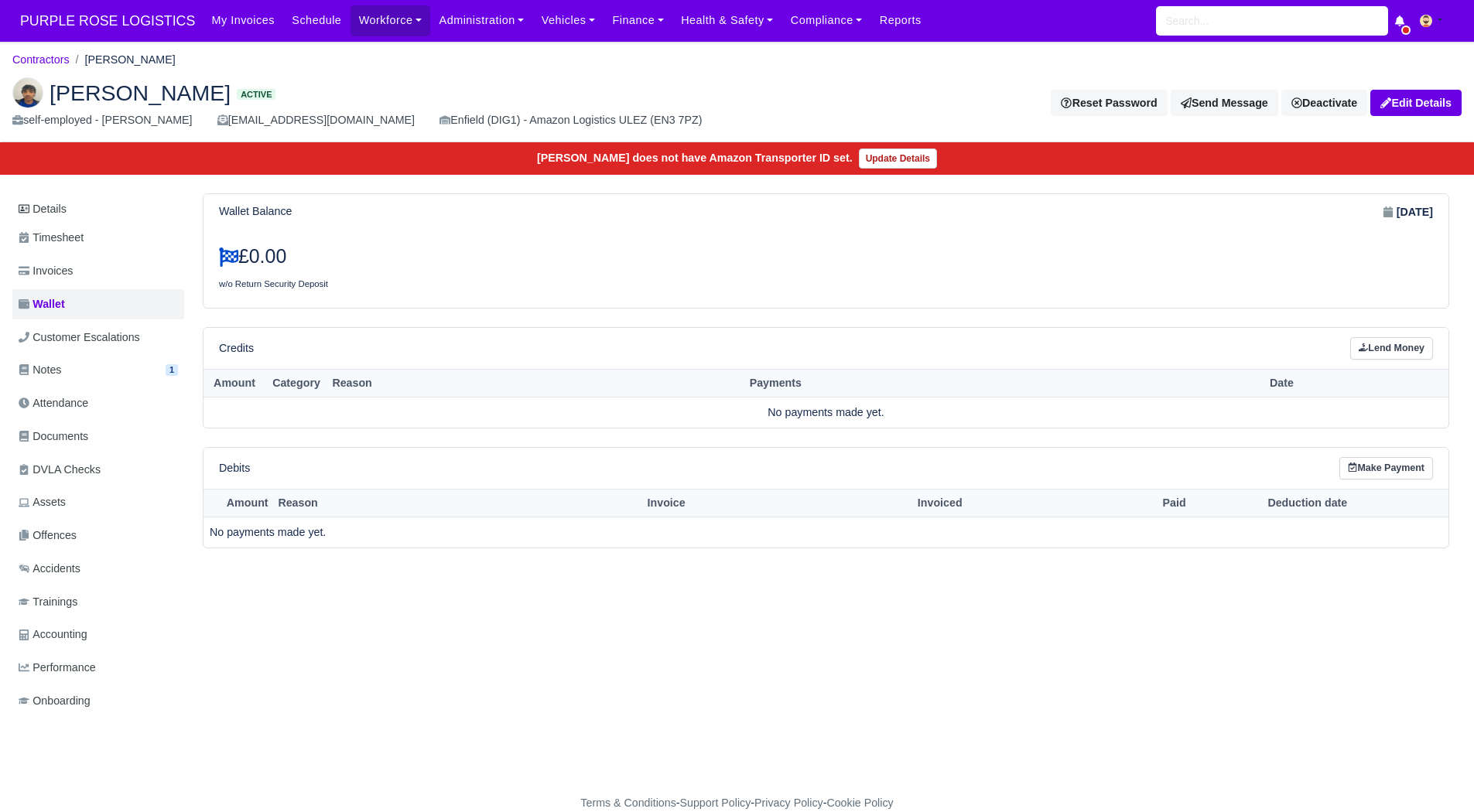
scroll to position [12, 0]
click at [89, 257] on link "Invoices" at bounding box center [98, 271] width 172 height 31
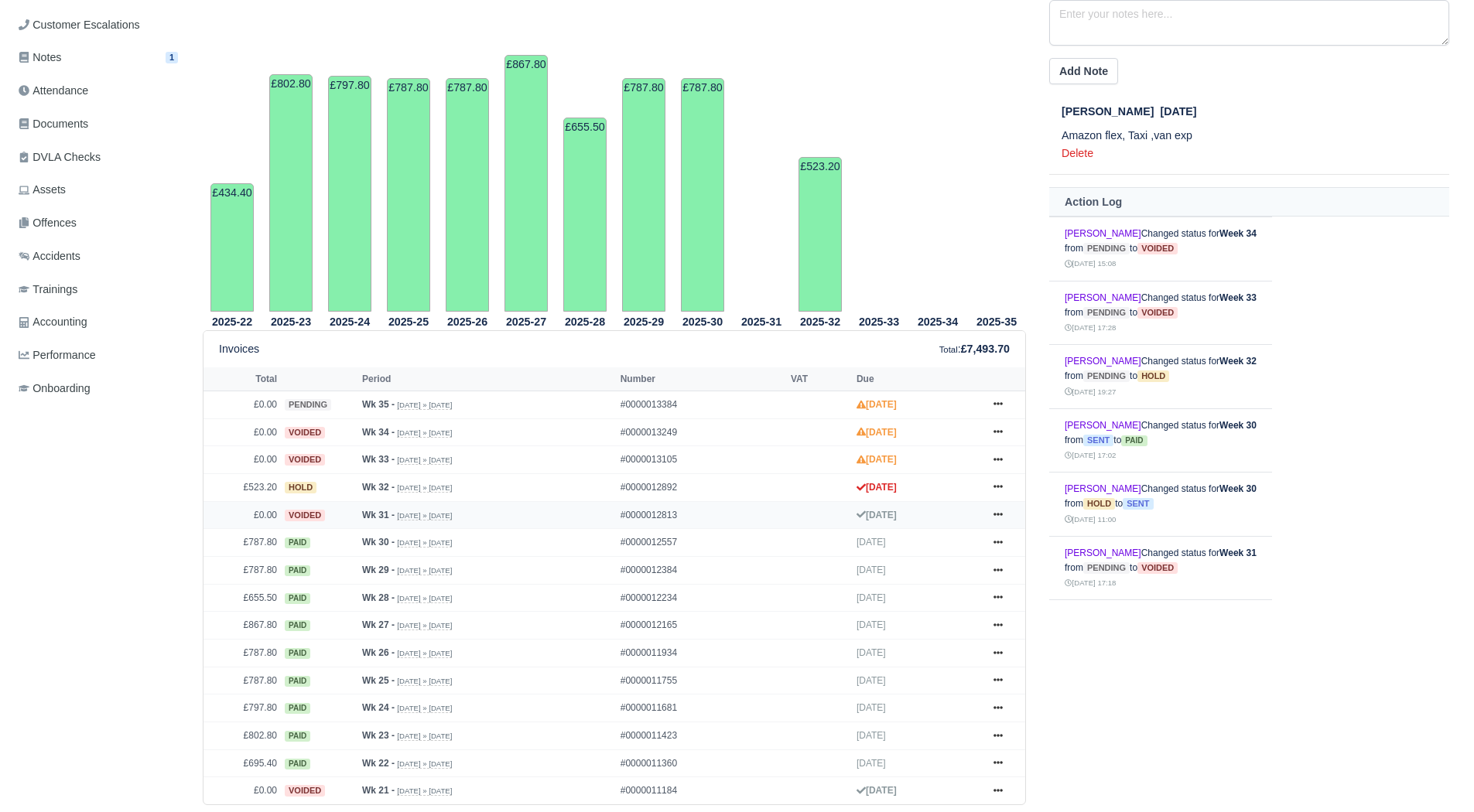
scroll to position [342, 0]
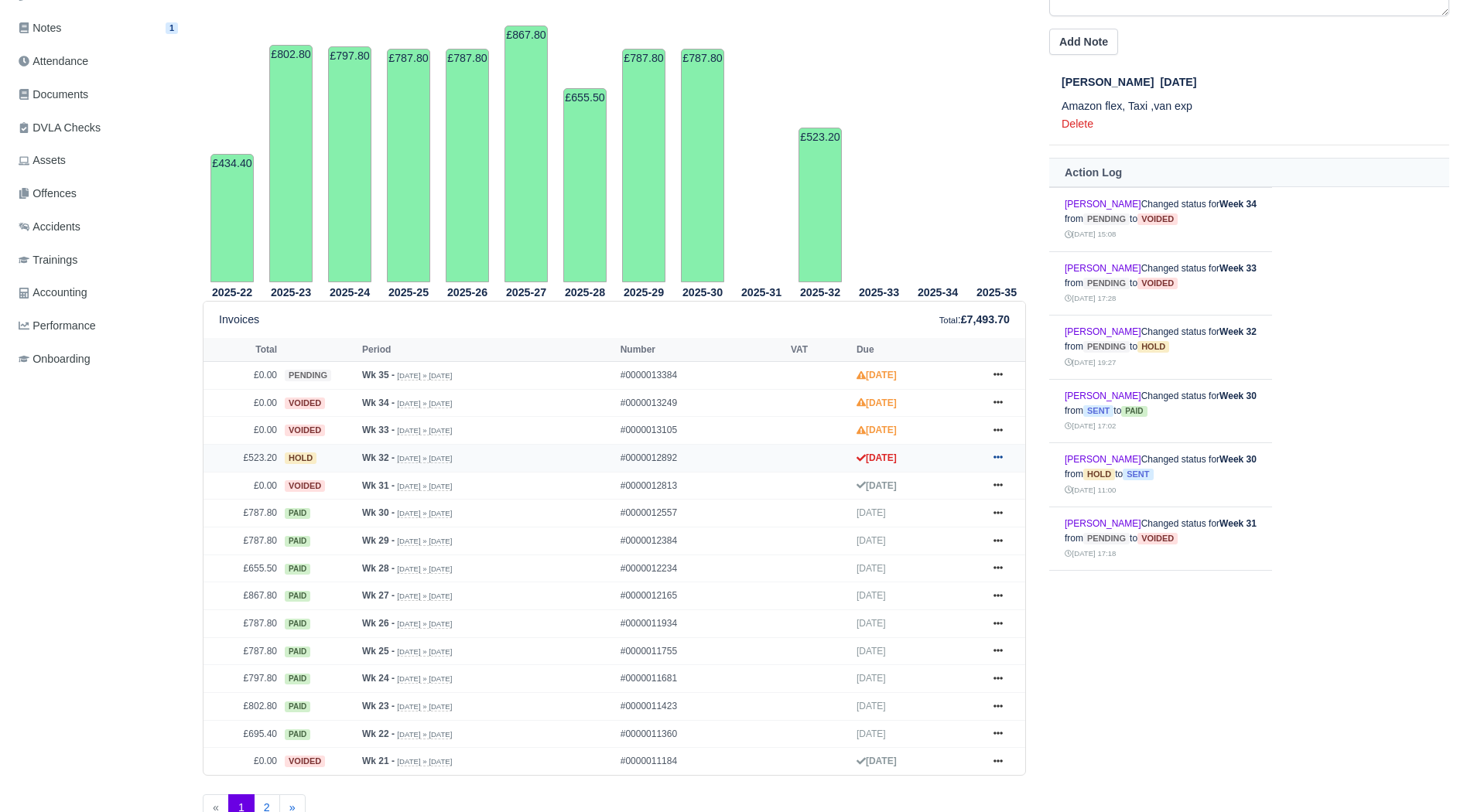
click at [1001, 454] on icon at bounding box center [997, 457] width 9 height 9
click at [946, 486] on link "Show Invoice" at bounding box center [940, 487] width 137 height 32
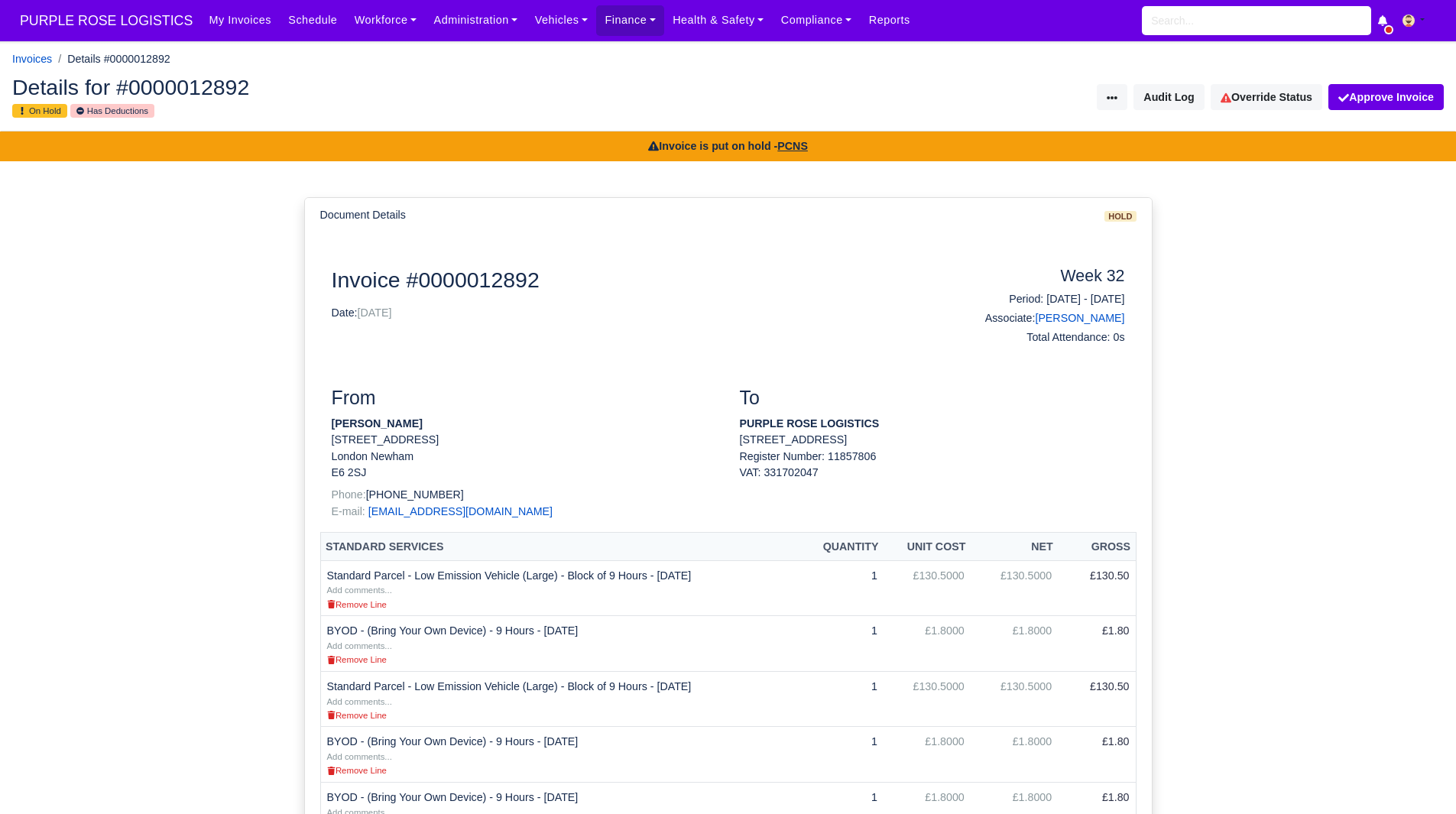
drag, startPoint x: 333, startPoint y: 420, endPoint x: 477, endPoint y: 420, distance: 144.0
click at [477, 420] on p "Muhammad Waleed Jamil" at bounding box center [524, 423] width 385 height 16
copy strong "Muhammad Waleed Jamil"
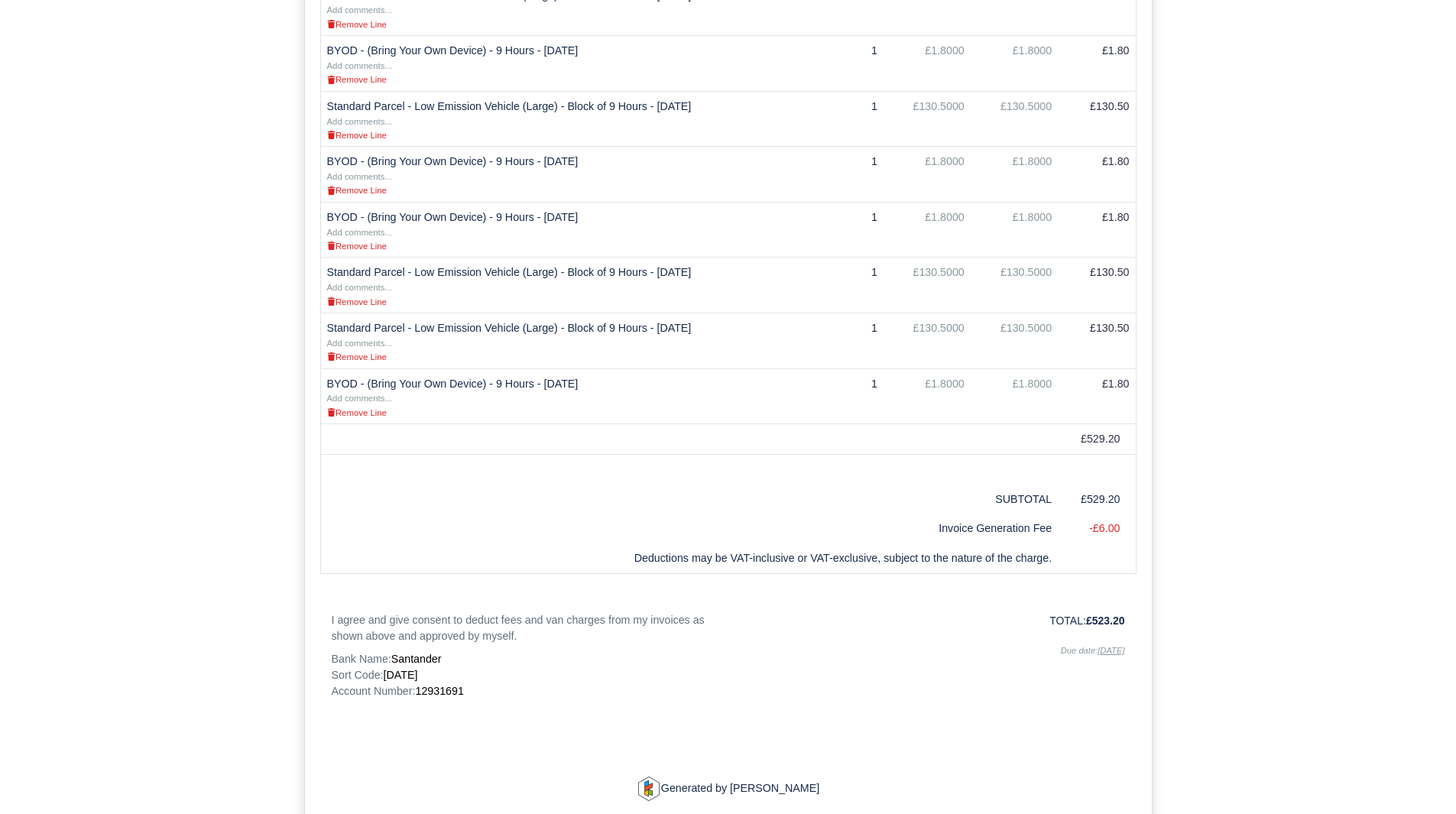
scroll to position [580, 0]
click at [455, 687] on span "12931691" at bounding box center [438, 690] width 48 height 13
copy span "12931691"
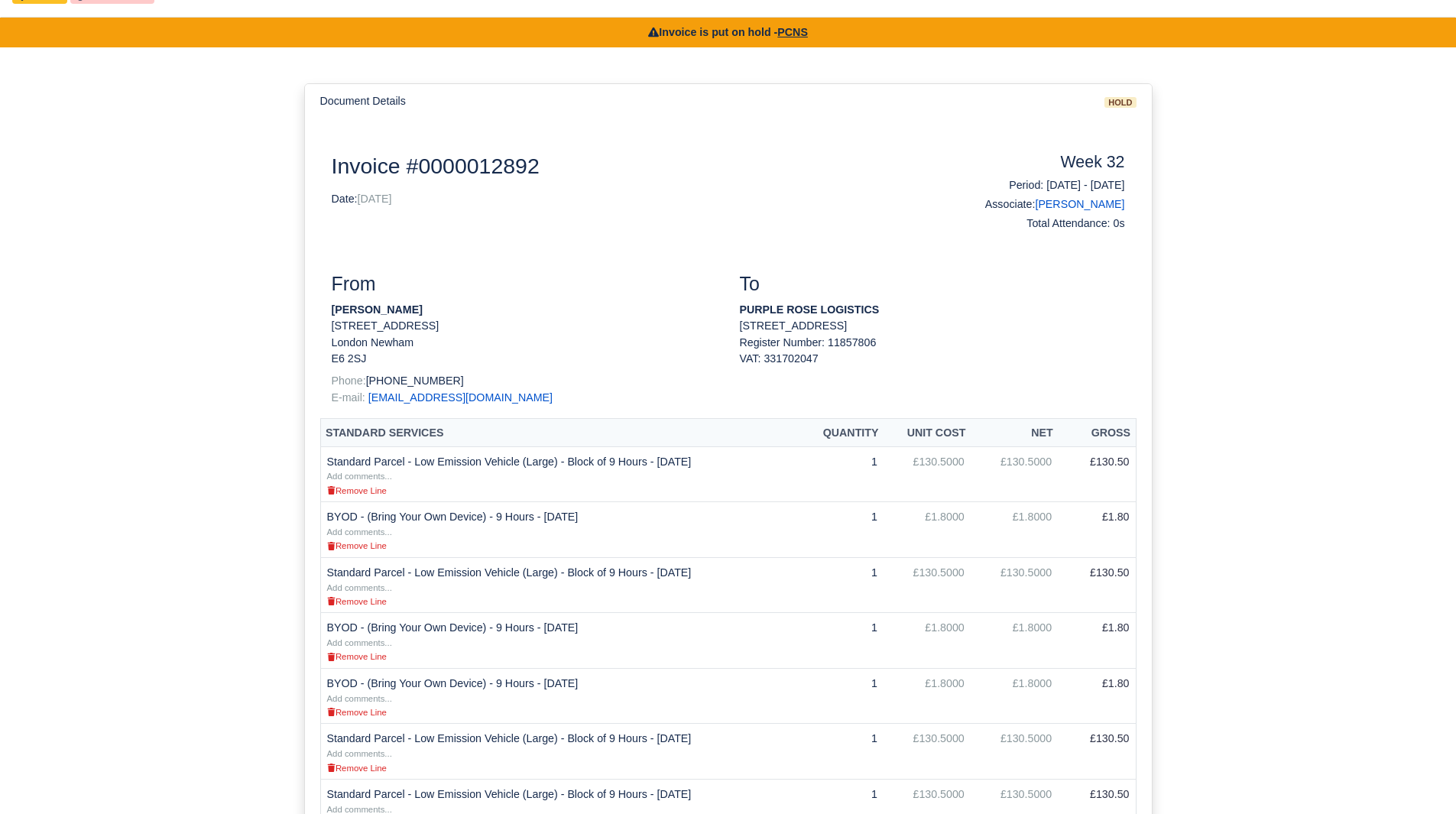
scroll to position [0, 0]
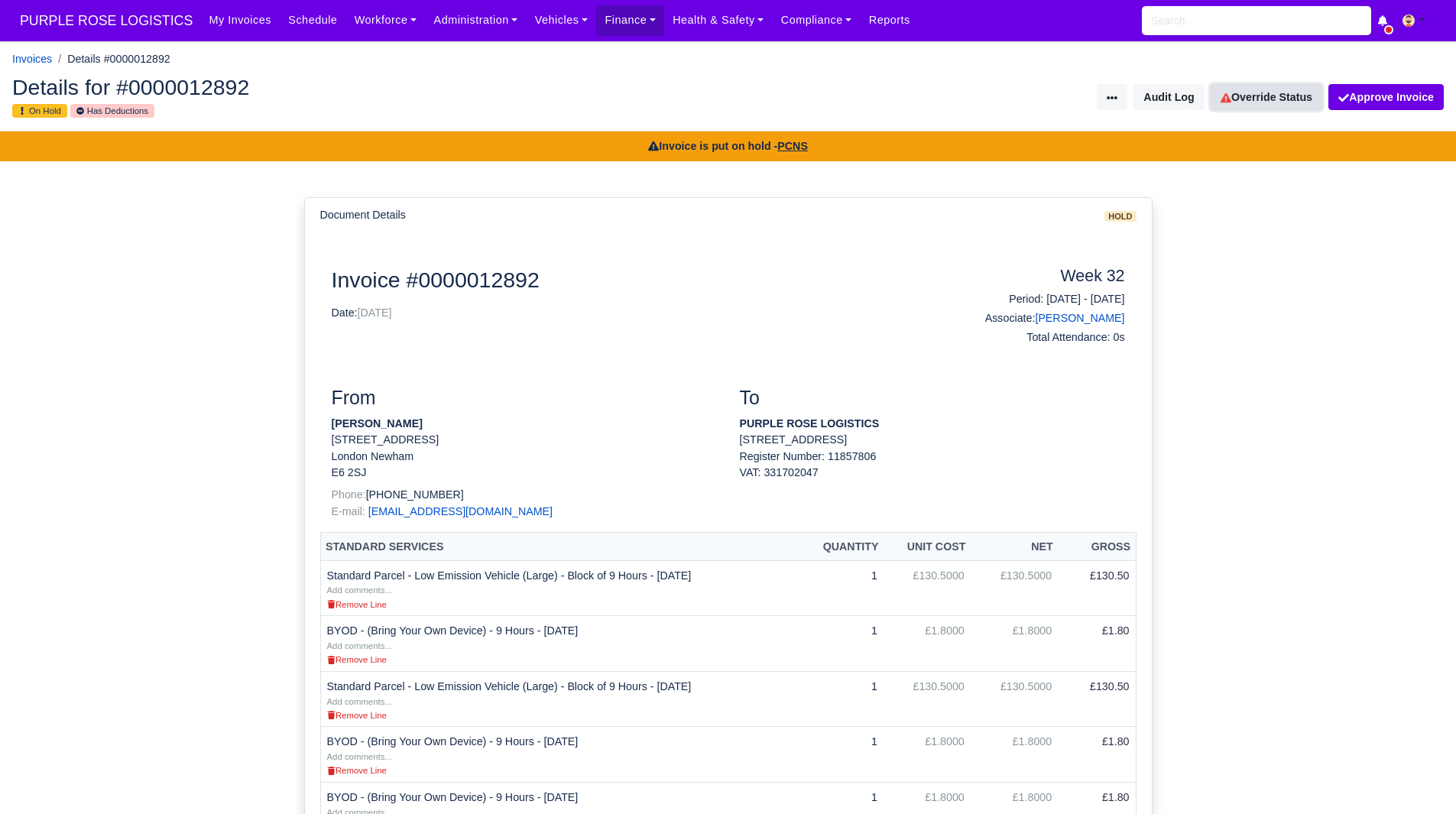
click at [1273, 102] on link "Override Status" at bounding box center [1266, 96] width 111 height 26
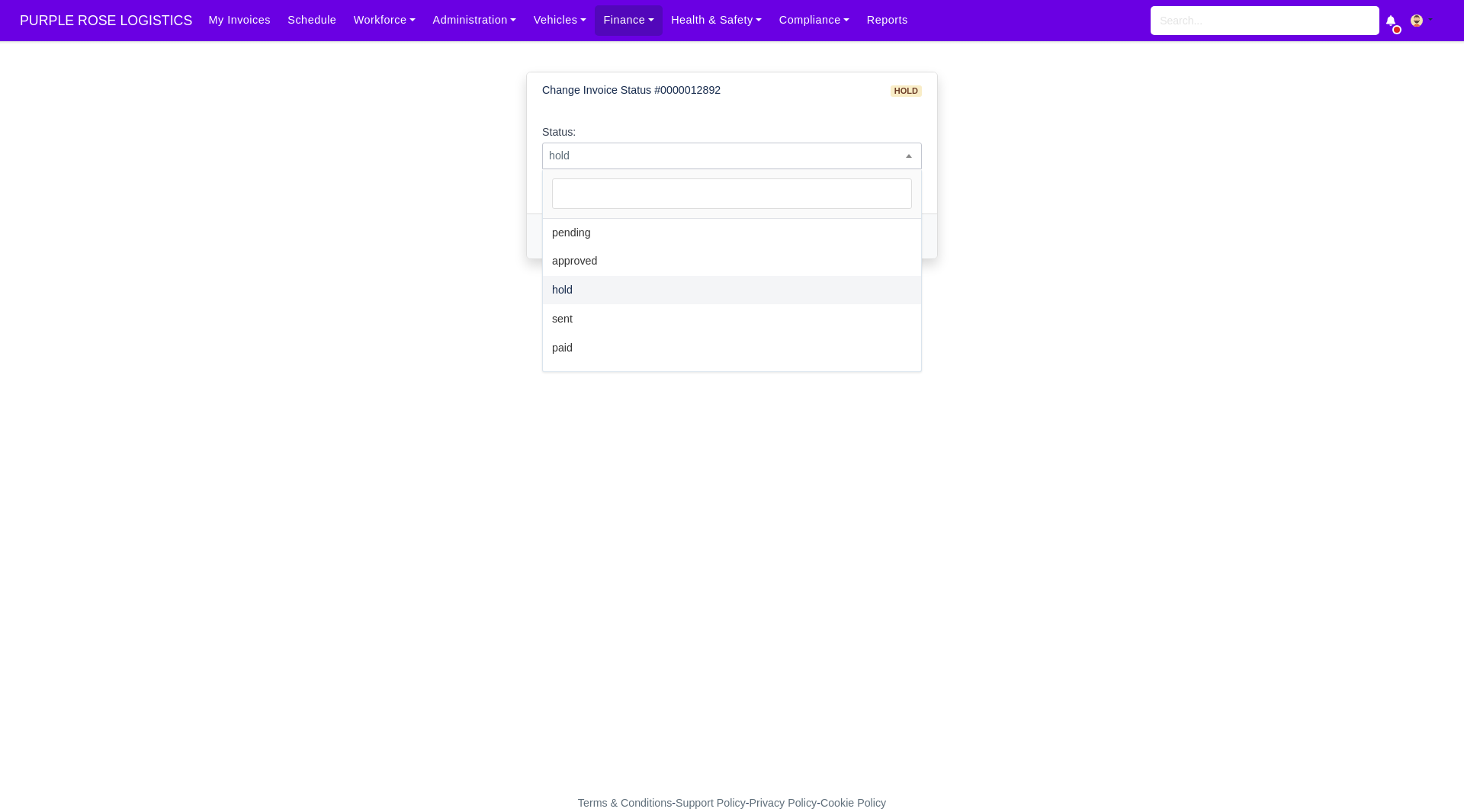
click at [892, 160] on span "hold" at bounding box center [732, 155] width 378 height 19
select select "paid"
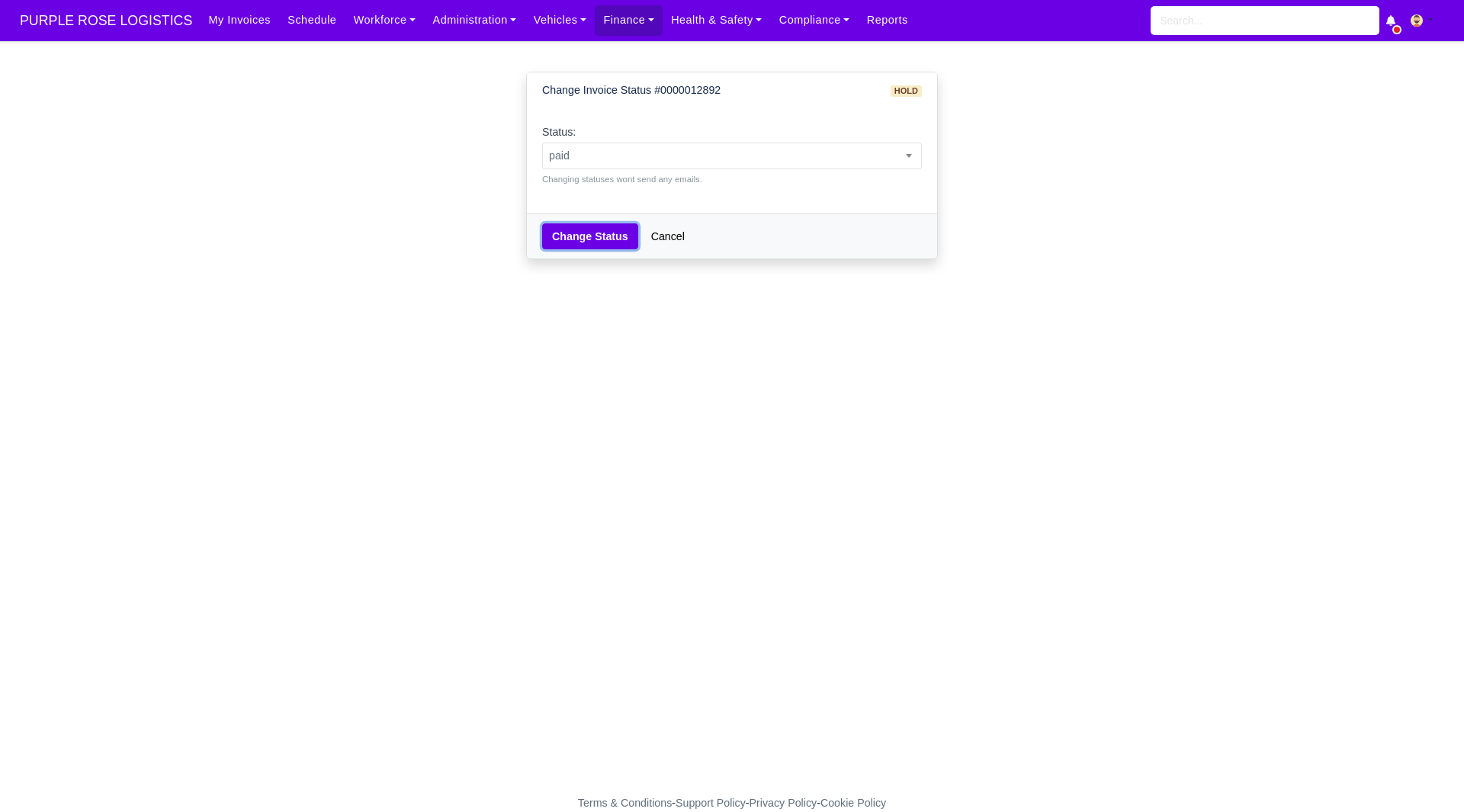
click at [589, 234] on button "Change Status" at bounding box center [590, 236] width 96 height 26
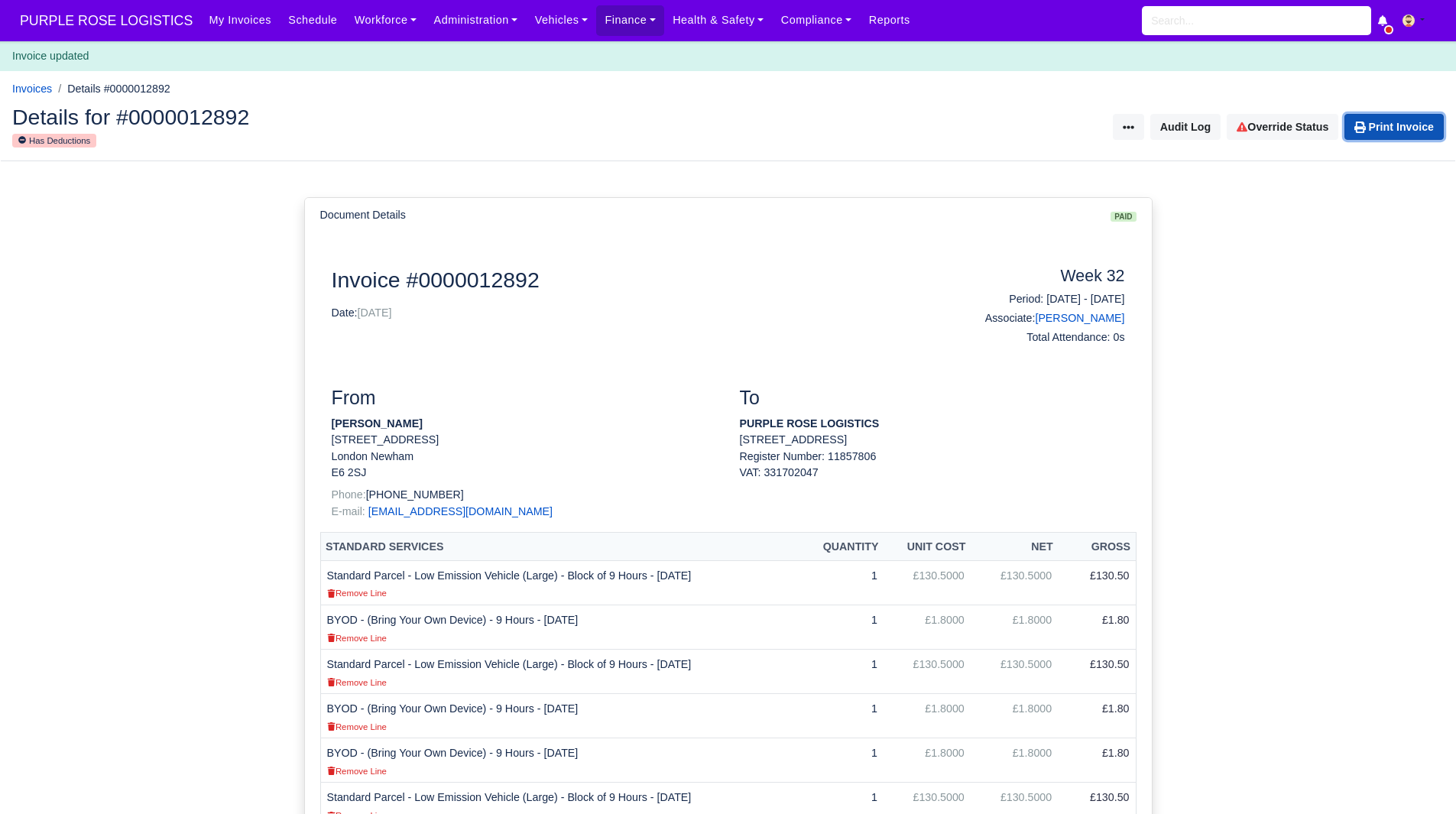
click at [1387, 137] on link "Print Invoice" at bounding box center [1394, 126] width 100 height 26
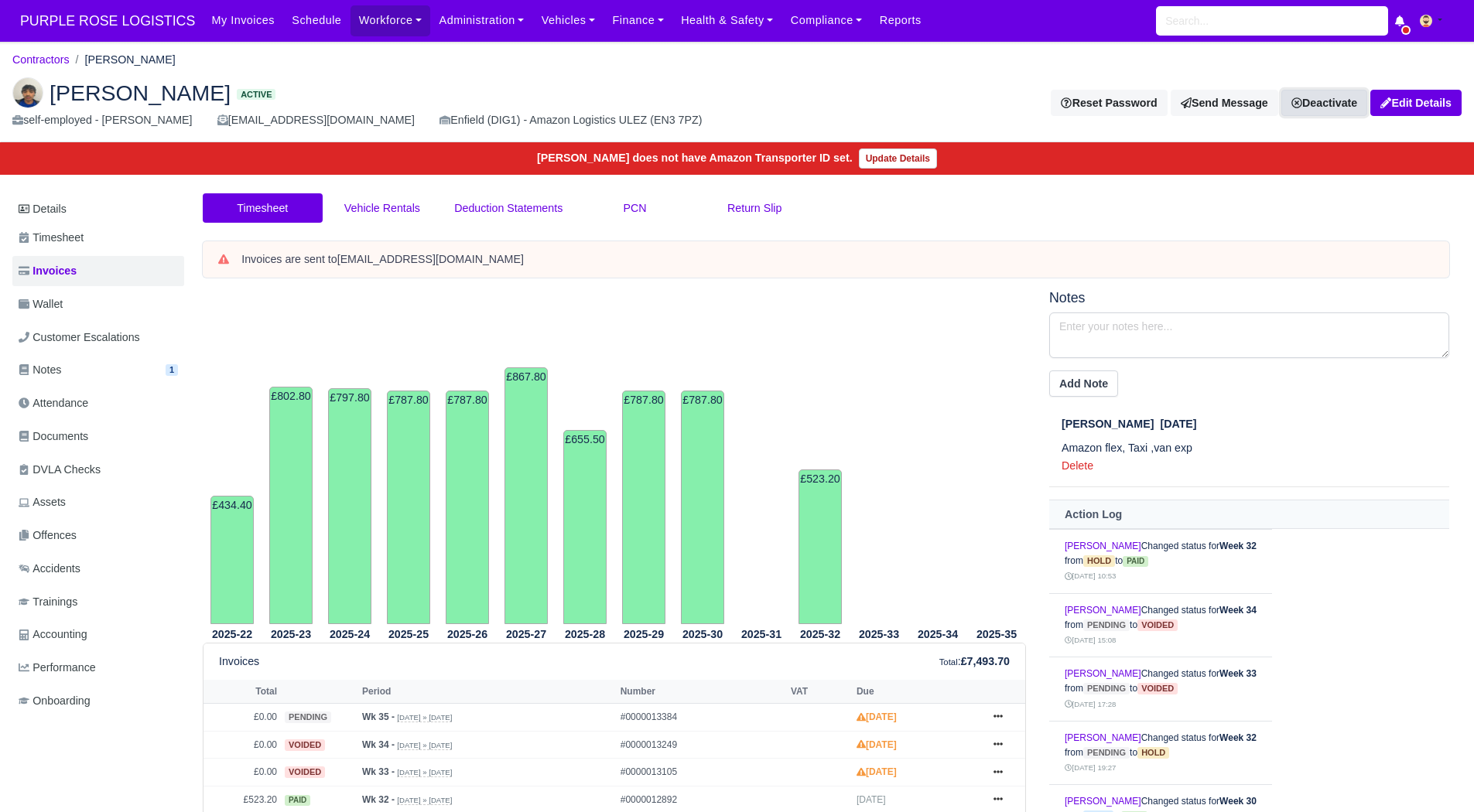
click at [1302, 103] on link "Deactivate" at bounding box center [1324, 103] width 86 height 26
click at [1273, 172] on link "Off-board" at bounding box center [1298, 181] width 137 height 24
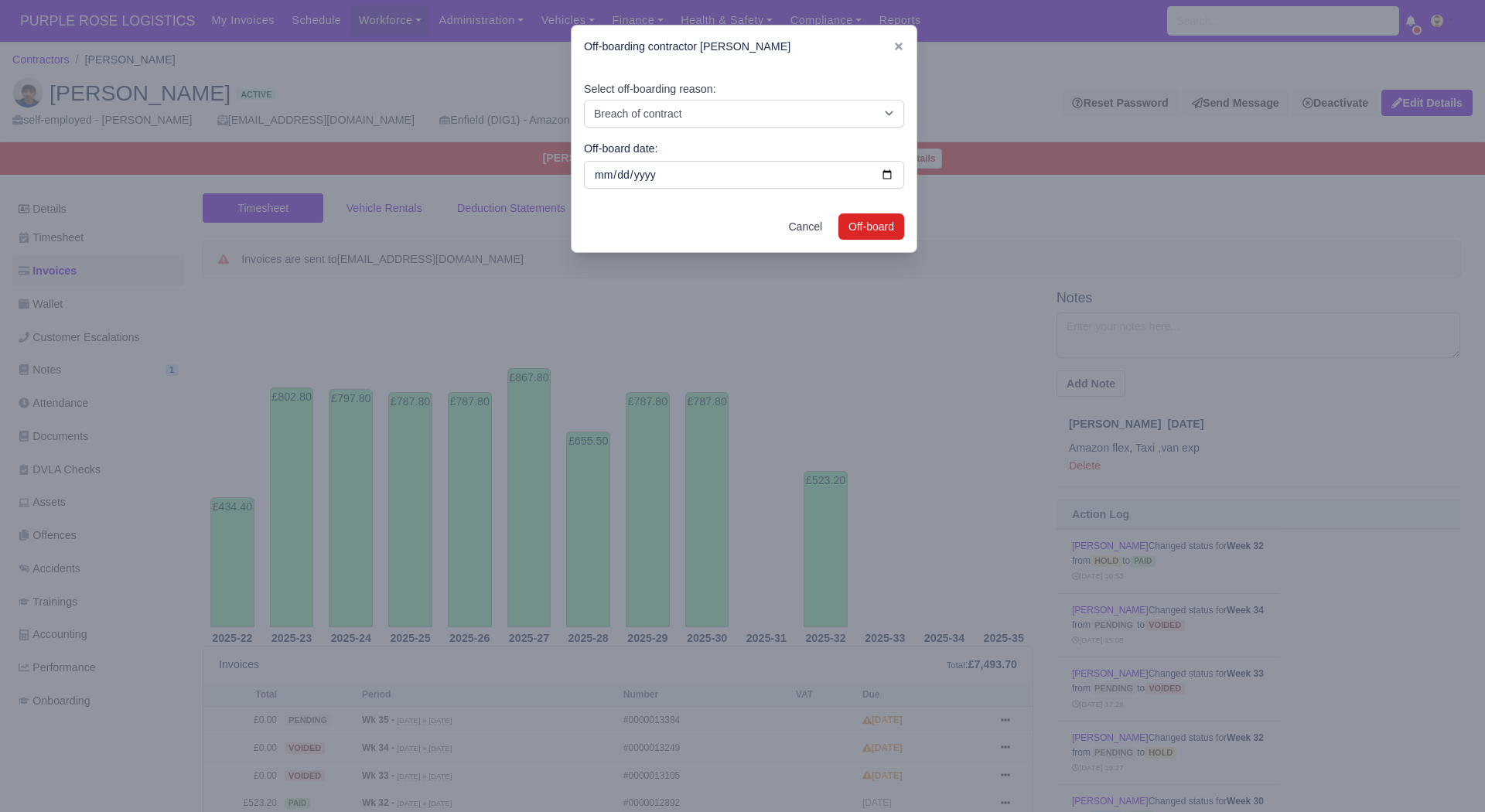
click at [779, 95] on div "Select off-boarding reason: Breach of contract Personal decision Too many parce…" at bounding box center [744, 104] width 320 height 47
click at [765, 115] on select "Breach of contract Personal decision Too many parcels Heavy routes Another comp…" at bounding box center [744, 114] width 320 height 28
select select "personal-decision"
click at [584, 100] on select "Breach of contract Personal decision Too many parcels Heavy routes Another comp…" at bounding box center [744, 114] width 320 height 28
click at [865, 222] on button "Off-board" at bounding box center [871, 226] width 66 height 26
